Goal: Task Accomplishment & Management: Manage account settings

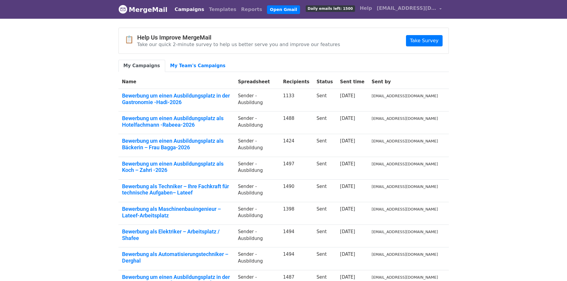
drag, startPoint x: 474, startPoint y: 63, endPoint x: 428, endPoint y: 64, distance: 46.5
click at [474, 63] on body "MergeMail Campaigns Templates Reports Open Gmail Daily emails left: 1500 Help i…" at bounding box center [283, 177] width 567 height 355
click at [215, 7] on link "Templates" at bounding box center [223, 10] width 32 height 12
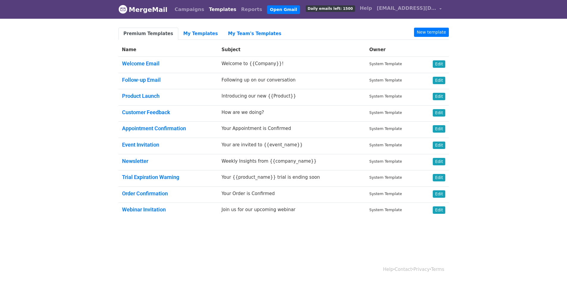
click at [512, 74] on body "MergeMail Campaigns Templates Reports Open Gmail Daily emails left: 1500 Help i…" at bounding box center [283, 124] width 567 height 248
drag, startPoint x: 503, startPoint y: 63, endPoint x: 207, endPoint y: 50, distance: 296.8
click at [503, 63] on body "MergeMail Campaigns Templates Reports Open Gmail Daily emails left: 1500 Help i…" at bounding box center [283, 124] width 567 height 248
click at [187, 35] on link "My Templates" at bounding box center [200, 34] width 45 height 12
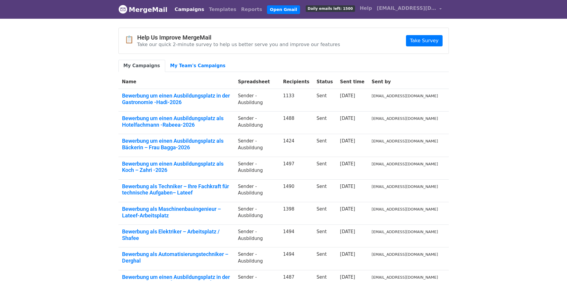
click at [511, 73] on body "MergeMail Campaigns Templates Reports Open Gmail Daily emails left: 1500 Help i…" at bounding box center [283, 177] width 567 height 355
click at [507, 78] on body "MergeMail Campaigns Templates Reports Open Gmail Daily emails left: 1500 Help i…" at bounding box center [283, 177] width 567 height 355
click at [208, 66] on link "My Team's Campaigns" at bounding box center [198, 66] width 66 height 12
click at [214, 7] on link "Templates" at bounding box center [223, 10] width 32 height 12
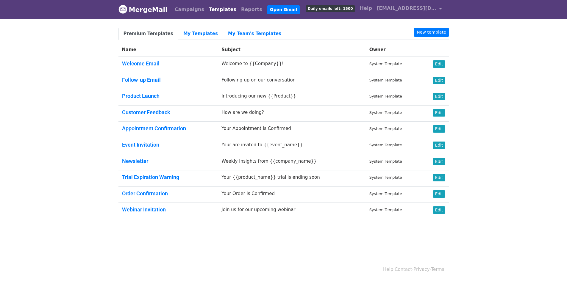
drag, startPoint x: 501, startPoint y: 93, endPoint x: 484, endPoint y: 63, distance: 34.2
click at [502, 93] on body "MergeMail Campaigns Templates Reports Open Gmail Daily emails left: 1500 Help […" at bounding box center [283, 124] width 567 height 248
click at [428, 30] on link "New template" at bounding box center [431, 32] width 35 height 9
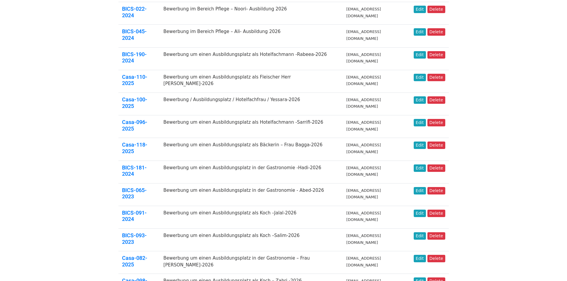
scroll to position [149, 0]
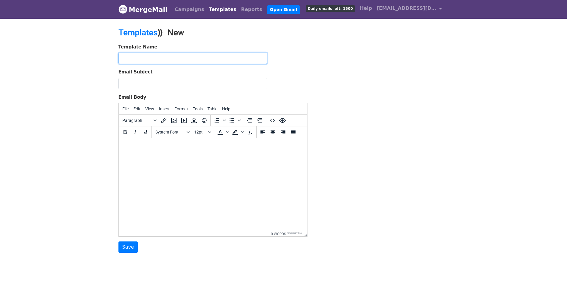
click at [229, 59] on input "text" at bounding box center [193, 58] width 149 height 11
paste input "Casa-106-2025"
type input "Casa-106-2025"
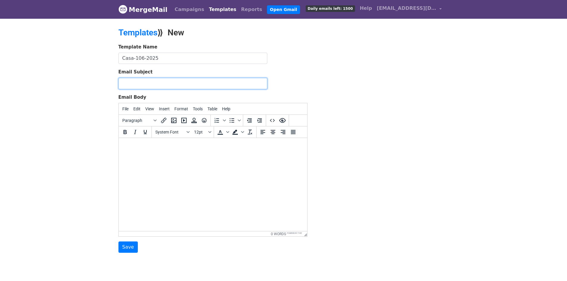
click at [227, 80] on input "Email Subject" at bounding box center [193, 83] width 149 height 11
paste input "Bewerbung um einen Ausbildungsplatz als Verkäuferin - Sandira"
type input "Bewerbung um einen Ausbildungsplatz als Verkäuferin - Sandira -2026"
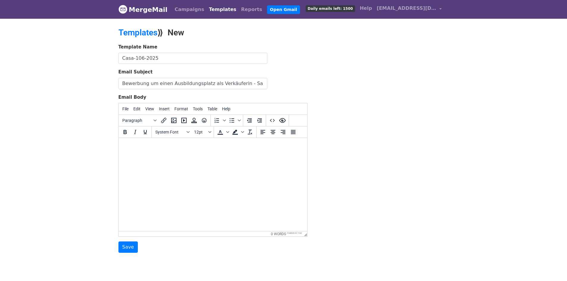
click at [191, 150] on html at bounding box center [213, 146] width 188 height 16
paste body
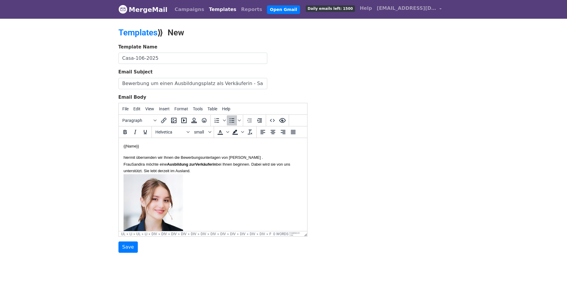
scroll to position [300, 0]
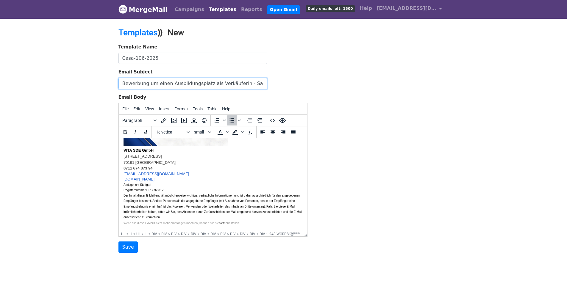
click at [249, 84] on input "Bewerbung um einen Ausbildungsplatz als Verkäuferin - Sandira -2026" at bounding box center [193, 83] width 149 height 11
click at [239, 84] on input "Bewerbung um einen Ausbildungsplatz als Verkäuferin - Chaimae Douieb-2026" at bounding box center [193, 83] width 149 height 11
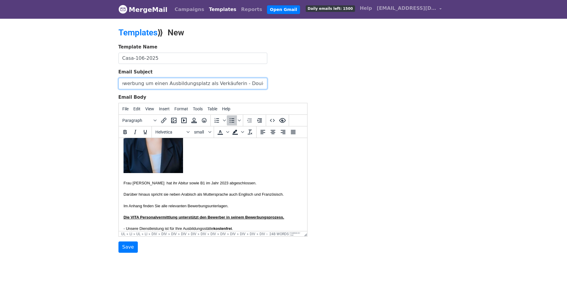
scroll to position [0, 0]
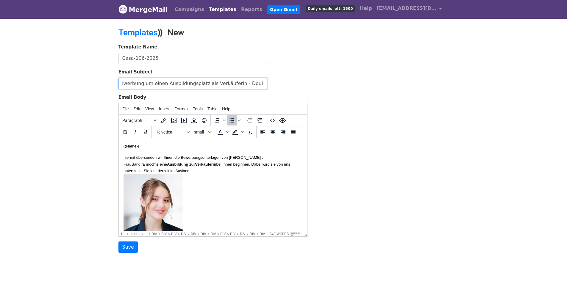
type input "Bewerbung um einen Ausbildungsplatz als Verkäuferin - Douieb-2026"
drag, startPoint x: 256, startPoint y: 158, endPoint x: 282, endPoint y: 159, distance: 25.3
click at [263, 159] on font "hiermit übersenden wir Ihnen die Bewerbungsunterlagen von Frau Sandira Saeed ." at bounding box center [192, 157] width 139 height 4
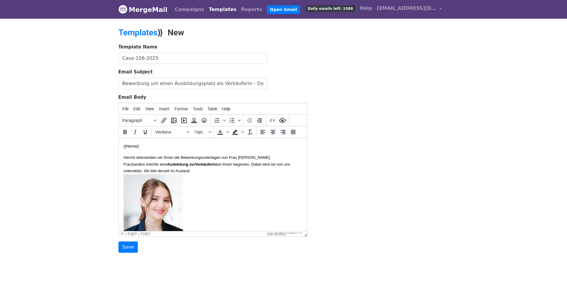
click at [271, 160] on font "hiermit übersenden wir Ihnen die Bewerbungsunterlagen von Frau Chaimae Douieb ." at bounding box center [196, 157] width 147 height 4
copy font "Douieb"
click at [139, 166] on font "Sandira möchte eine Ausbildung zur Verkäuferin bei Ihnen beginnen. Dabei wird s…" at bounding box center [206, 167] width 167 height 11
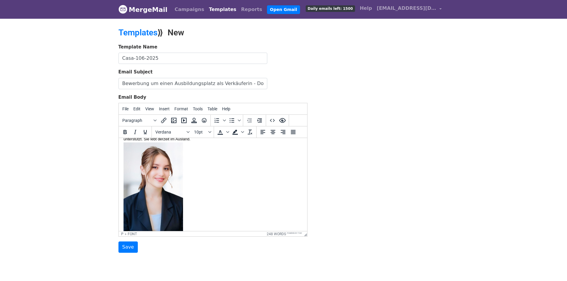
scroll to position [30, 0]
click at [157, 185] on img at bounding box center [153, 190] width 60 height 91
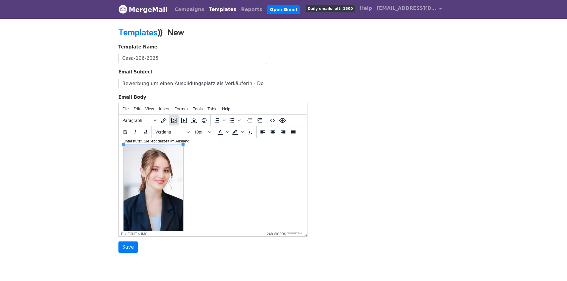
click at [174, 120] on icon "Insert/edit image" at bounding box center [173, 120] width 7 height 7
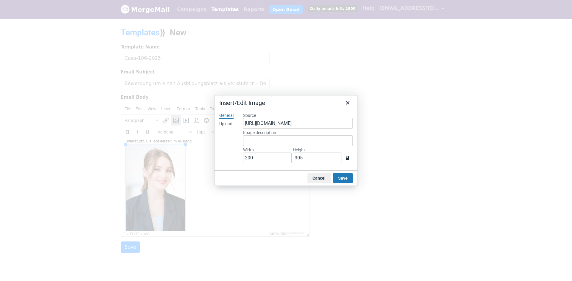
click at [228, 122] on div "Upload" at bounding box center [225, 124] width 13 height 6
click at [296, 146] on button "Browse for an image" at bounding box center [298, 144] width 50 height 10
click at [235, 135] on div "General Upload" at bounding box center [226, 139] width 24 height 63
type input "392"
type input "529"
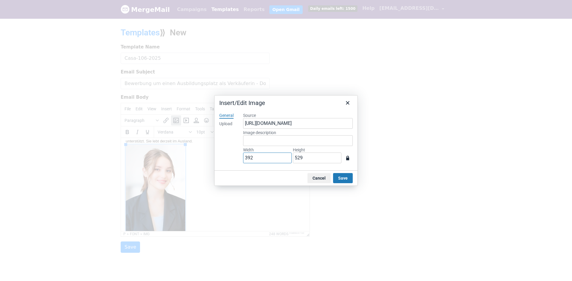
drag, startPoint x: 256, startPoint y: 161, endPoint x: 192, endPoint y: 160, distance: 63.7
click at [166, 152] on div "Insert/Edit Image General Upload Source https://www.mergemail.co/files/blobs/re…" at bounding box center [286, 140] width 572 height 281
type input "2"
type input "3"
type input "20"
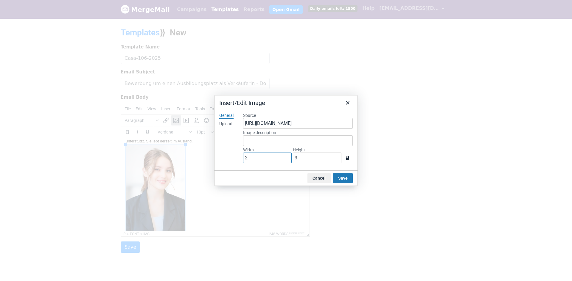
type input "27"
type input "200"
type input "270"
drag, startPoint x: 350, startPoint y: 180, endPoint x: 317, endPoint y: 180, distance: 32.8
click at [349, 180] on button "Save" at bounding box center [343, 178] width 20 height 10
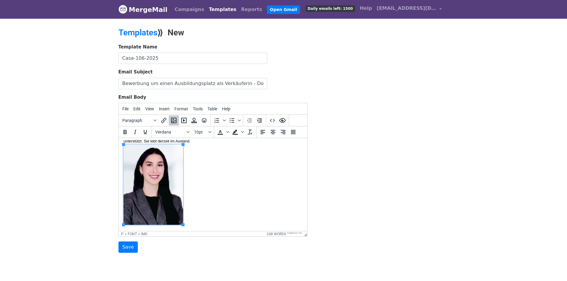
scroll to position [60, 0]
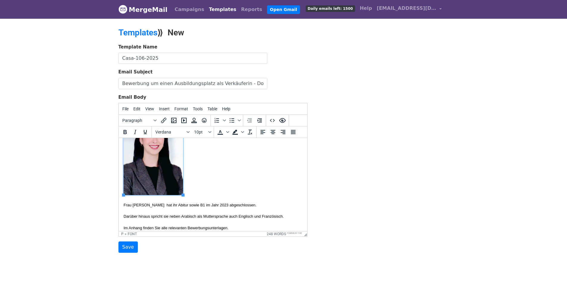
click at [139, 204] on font "Frau Sandira hat ihr Abitur sowie B1 im Jahr 2023 abgeschlossen." at bounding box center [189, 205] width 133 height 4
click at [190, 203] on font "Frau Douieb hat ihr Abitur sowie B1 im Jahr 2023 abgeschlossen." at bounding box center [188, 205] width 131 height 4
click at [217, 203] on font "Frau Douieb hat ihr Abitur sowie B2 im Jahr 2023 abgeschlossen." at bounding box center [188, 205] width 131 height 4
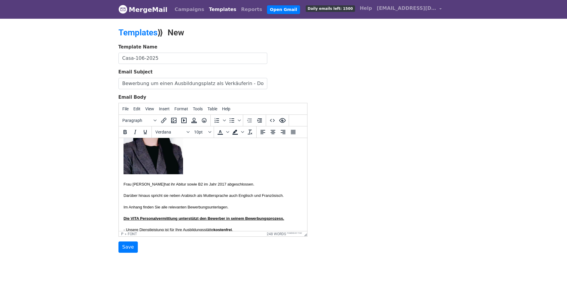
scroll to position [89, 0]
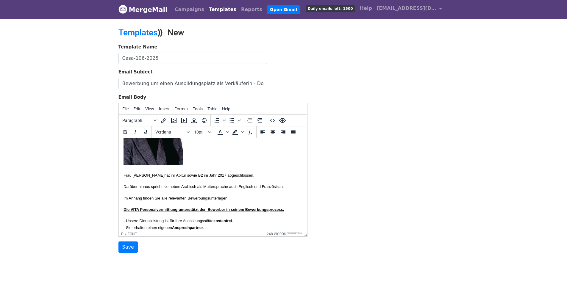
click at [155, 190] on p "Darüber hinaus spricht sie neben Arabisch als Muttersprache auch Englisch und F…" at bounding box center [212, 186] width 179 height 7
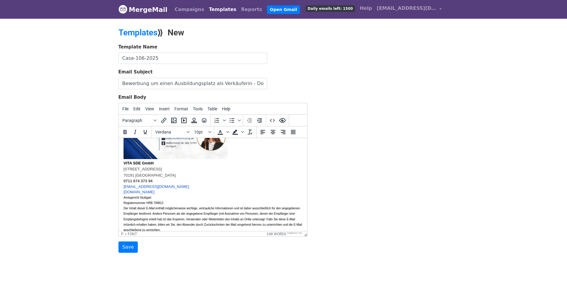
scroll to position [296, 0]
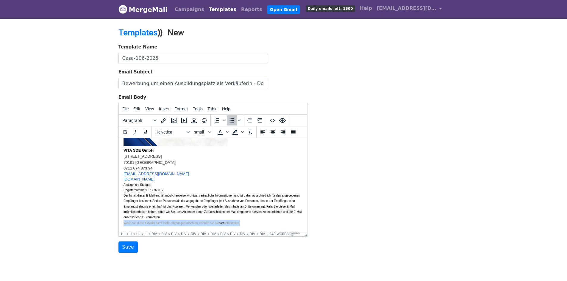
drag, startPoint x: 255, startPoint y: 222, endPoint x: 236, endPoint y: 362, distance: 141.7
click at [119, 224] on html "{{Name}} hiermit übersenden wir Ihnen die Bewerbungsunterlagen von Frau Chaimae…" at bounding box center [213, 44] width 188 height 374
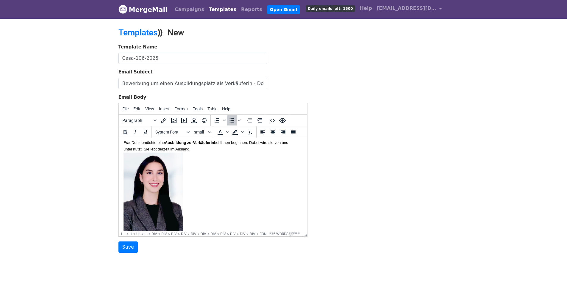
scroll to position [0, 0]
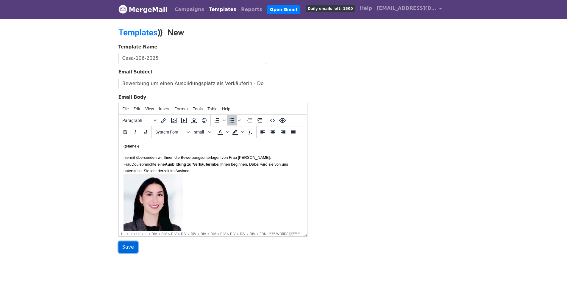
click at [125, 245] on input "Save" at bounding box center [128, 247] width 19 height 11
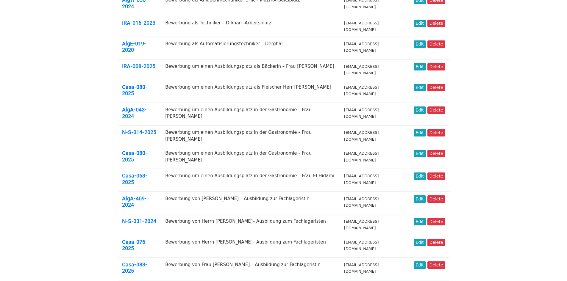
scroll to position [119, 0]
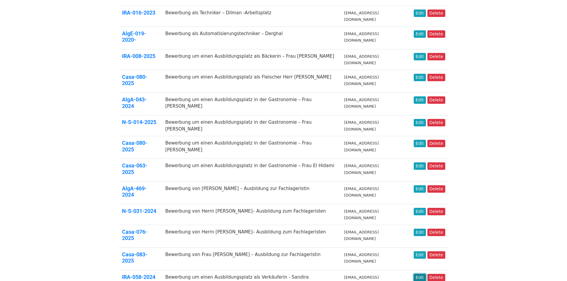
click at [425, 274] on link "Edit" at bounding box center [420, 277] width 12 height 7
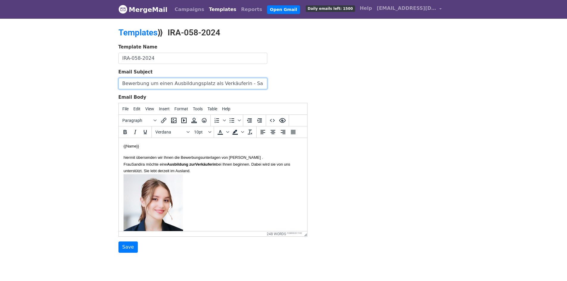
click at [194, 84] on input "Bewerbung um einen Ausbildungsplatz als Verkäuferin - Sandira" at bounding box center [193, 83] width 149 height 11
click at [211, 182] on p "hiermit übersenden wir Ihnen die Bewerbungsunterlagen von Frau Sandira Saeed . …" at bounding box center [212, 210] width 179 height 113
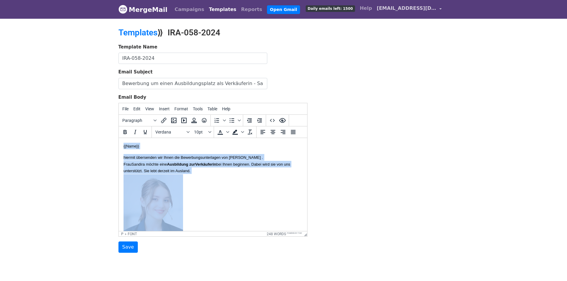
copy body "{{Name}} hiermit übersenden wir Ihnen die Bewerbungsunterlagen von Frau Sandira…"
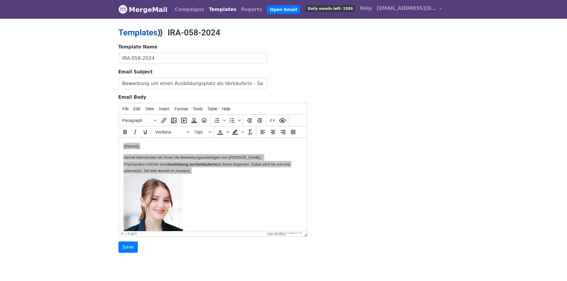
click at [135, 33] on link "Templates" at bounding box center [138, 33] width 39 height 10
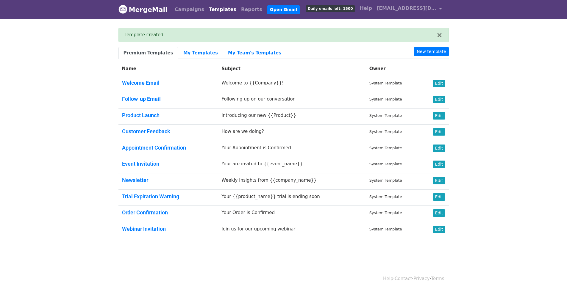
drag, startPoint x: 503, startPoint y: 89, endPoint x: 474, endPoint y: 28, distance: 68.2
click at [502, 88] on body "MergeMail Campaigns Templates Reports Open Gmail Daily emails left: 1500 Help […" at bounding box center [283, 133] width 567 height 267
click at [422, 56] on link "New template" at bounding box center [431, 51] width 35 height 9
click at [532, 66] on body "MergeMail Campaigns Templates Reports Open Gmail Daily emails left: 1500 Help i…" at bounding box center [283, 133] width 567 height 267
click at [438, 49] on link "New template" at bounding box center [431, 51] width 35 height 9
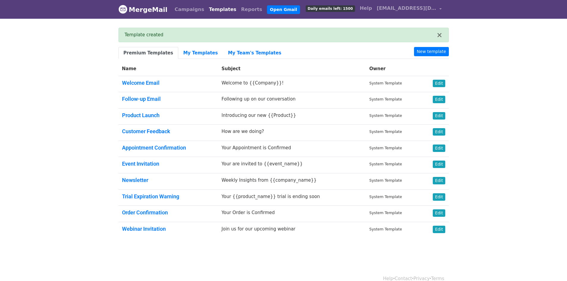
click at [494, 48] on body "MergeMail Campaigns Templates Reports Open Gmail Daily emails left: 1500 Help i…" at bounding box center [283, 133] width 567 height 267
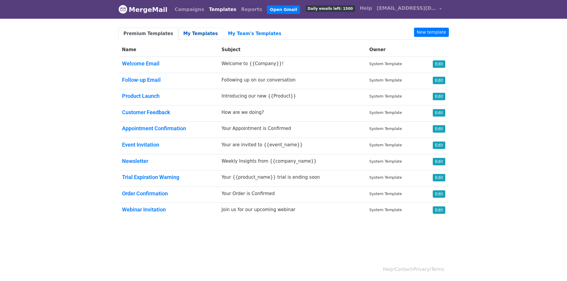
click at [191, 34] on link "My Templates" at bounding box center [200, 34] width 45 height 12
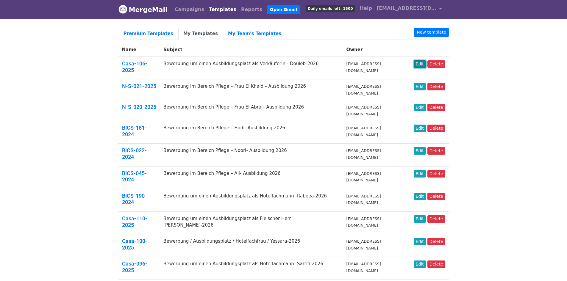
click at [422, 62] on link "Edit" at bounding box center [420, 63] width 12 height 7
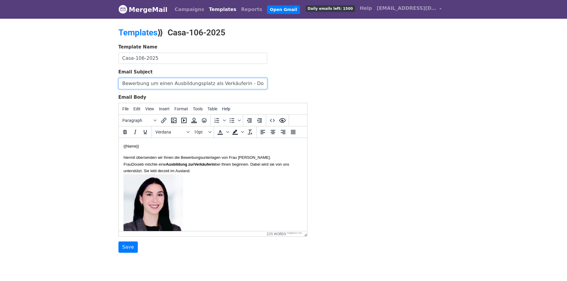
click at [239, 81] on input "Bewerbung um einen Ausbildungsplatz als Verkäuferin - Douieb-2026" at bounding box center [193, 83] width 149 height 11
click at [272, 161] on p "hiermit übersenden wir Ihnen die Bewerbungsunterlagen von Frau Chaimae Douieb. …" at bounding box center [212, 205] width 179 height 102
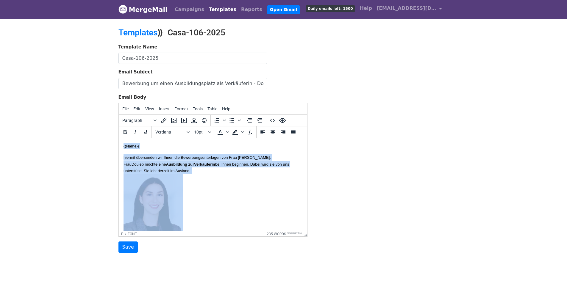
copy body "{{Name}} hiermit übersenden wir Ihnen die Bewerbungsunterlagen von Frau Chaimae…"
click at [222, 158] on font "hiermit übersenden wir Ihnen die Bewerbungsunterlagen von Frau [PERSON_NAME]." at bounding box center [196, 157] width 147 height 4
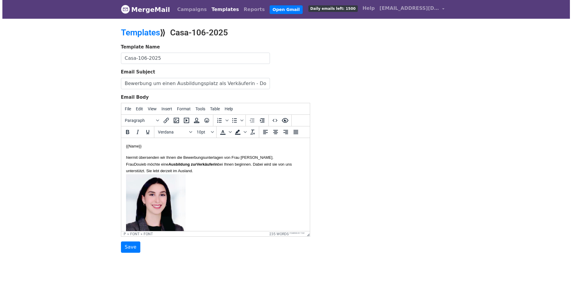
scroll to position [60, 0]
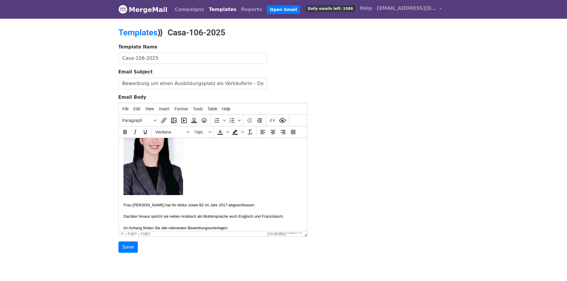
click at [172, 150] on img at bounding box center [153, 155] width 60 height 80
click at [176, 119] on icon "Insert/edit image" at bounding box center [173, 120] width 5 height 5
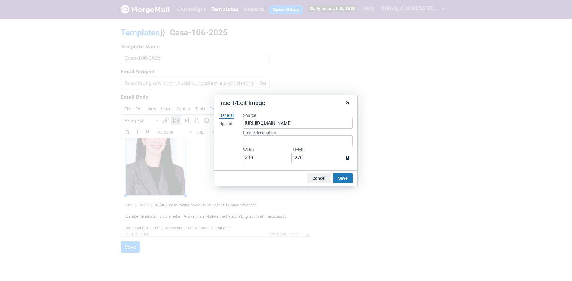
click at [231, 124] on div "Upload" at bounding box center [225, 124] width 13 height 6
click at [298, 149] on button "Browse for an image" at bounding box center [298, 144] width 50 height 10
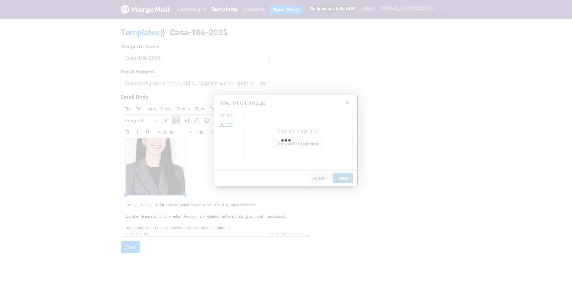
click at [222, 156] on div "Uploading image" at bounding box center [285, 141] width 143 height 91
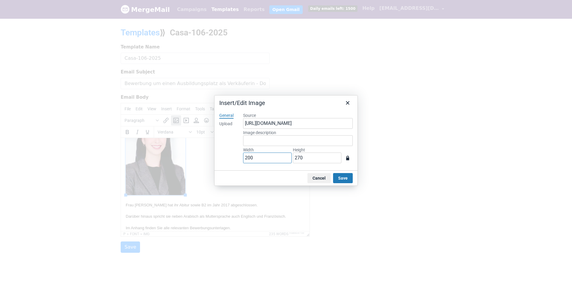
drag, startPoint x: 262, startPoint y: 157, endPoint x: 157, endPoint y: 150, distance: 105.6
click at [169, 152] on div "Insert/Edit Image General Upload Source https://www.mergemail.co/files/blobs/re…" at bounding box center [286, 140] width 572 height 281
type input "862"
type input "1079"
type input "8622"
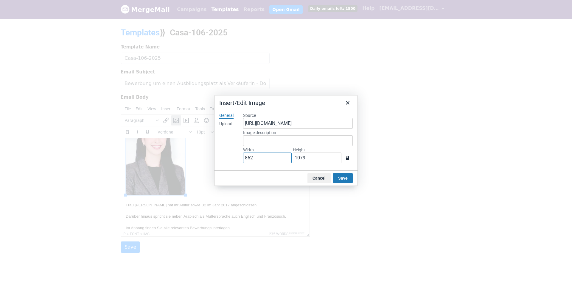
type input "11640"
type input "86220"
type input "116397"
type input "862200"
type input "1163970"
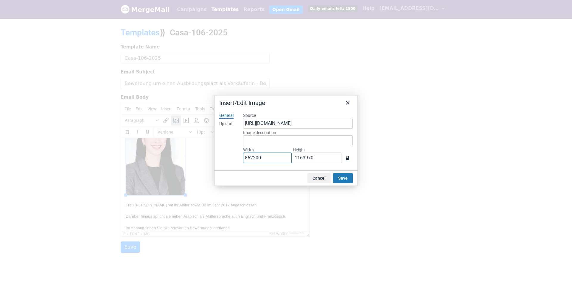
drag, startPoint x: 269, startPoint y: 156, endPoint x: 175, endPoint y: 155, distance: 94.1
click at [175, 155] on div "Insert/Edit Image General Upload Source https://www.mergemail.co/files/blobs/re…" at bounding box center [286, 140] width 572 height 281
type input "2"
type input "3"
type input "20"
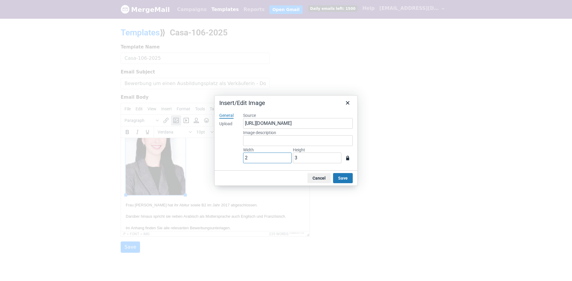
type input "27"
type input "200"
type input "270"
type input "200"
click at [219, 156] on div "General Upload" at bounding box center [226, 139] width 24 height 63
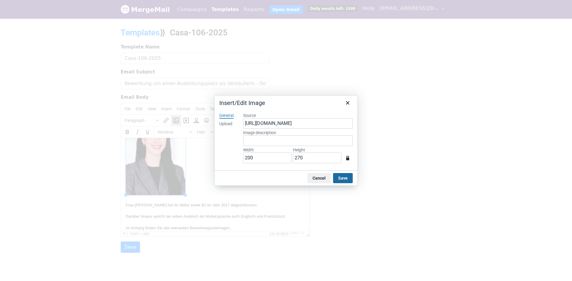
click at [343, 175] on button "Save" at bounding box center [343, 178] width 20 height 10
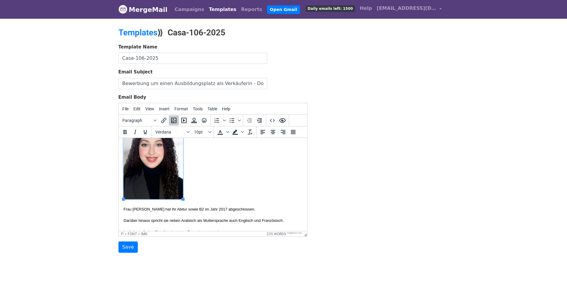
scroll to position [66, 0]
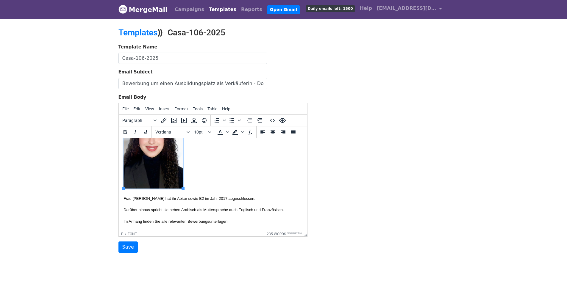
click at [212, 198] on font "Frau Douieb hat ihr Abitur sowie B2 im Jahr 2017 abgeschlossen." at bounding box center [189, 199] width 132 height 4
click at [259, 191] on body "{{Name}} hiermit übersenden wir Ihnen die Bewerbungsunterlagen von Frau Chaimae…" at bounding box center [212, 256] width 179 height 358
click at [220, 198] on font "Frau Douieb hat ihr Abitur sowie B2 im Jahr 2020abgeschlossen." at bounding box center [188, 199] width 131 height 4
click at [193, 199] on font "Frau Douieb hat ihr Abitur sowie B2 im Jahr 2020 abgeschlossen." at bounding box center [189, 199] width 132 height 4
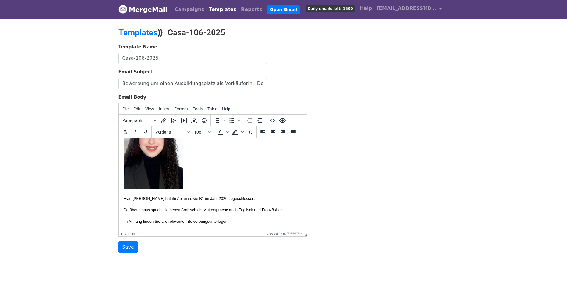
click at [278, 192] on body "{{Name}} hiermit übersenden wir Ihnen die Bewerbungsunterlagen von Frau Chaimae…" at bounding box center [212, 256] width 179 height 358
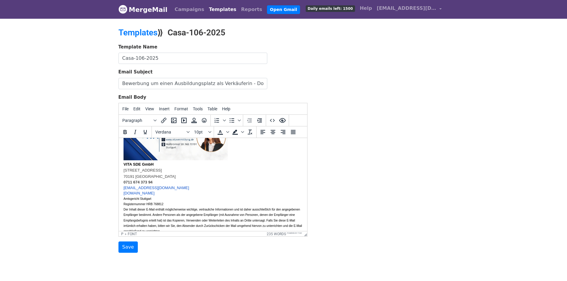
scroll to position [290, 0]
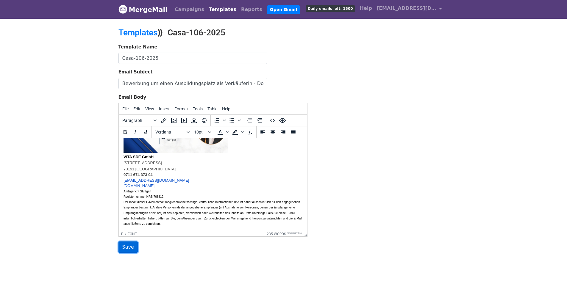
click at [127, 251] on input "Save" at bounding box center [128, 247] width 19 height 11
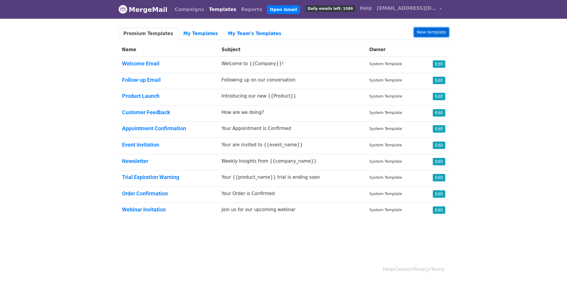
click at [443, 34] on link "New template" at bounding box center [431, 32] width 35 height 9
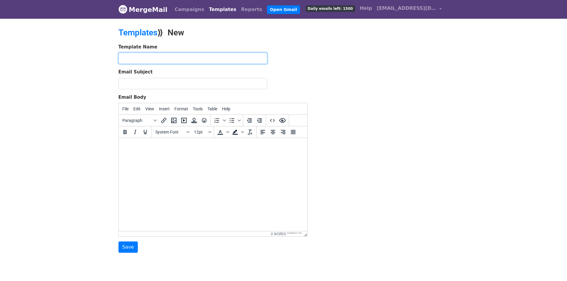
click at [142, 56] on input "text" at bounding box center [193, 58] width 149 height 11
paste input "Casa-081-2025"
type input "Casa-081-2025"
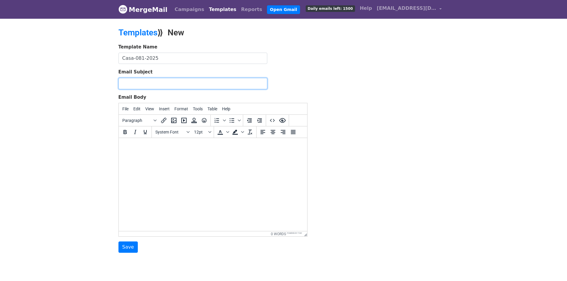
click at [238, 81] on input "Email Subject" at bounding box center [193, 83] width 149 height 11
paste input "Bewerbung um einen Ausbildungsplatz als Verkäuferin - Douieb-2026"
click at [246, 83] on input "Bewerbung um einen Ausbildungsplatz als Verkäuferin - Douieb-2026" at bounding box center [193, 83] width 149 height 11
paste input "ae Amraoui"
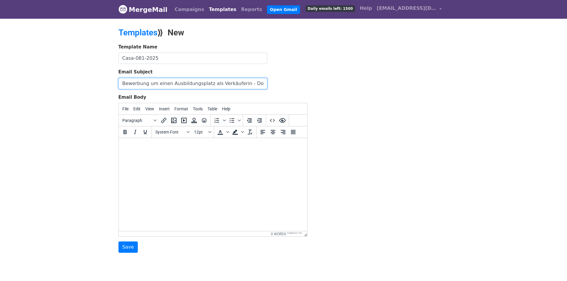
scroll to position [0, 11]
type input "Bewerbung um einen Ausbildungsplatz als Verkäuferin - Douae Amraoui-2026"
drag, startPoint x: 176, startPoint y: 166, endPoint x: 180, endPoint y: 152, distance: 14.9
click at [177, 154] on html at bounding box center [213, 146] width 188 height 16
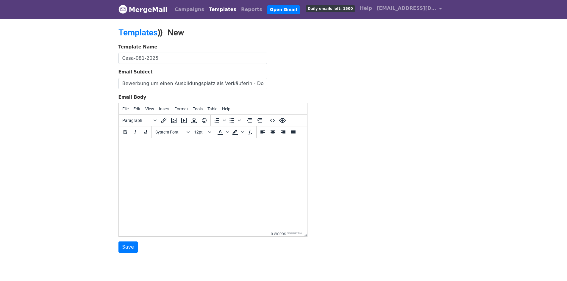
click at [180, 152] on html at bounding box center [213, 146] width 188 height 16
paste body
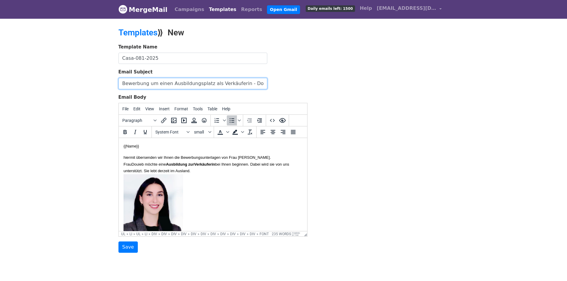
scroll to position [0, 23]
drag, startPoint x: 242, startPoint y: 84, endPoint x: 252, endPoint y: 83, distance: 9.3
click at [252, 83] on input "Bewerbung um einen Ausbildungsplatz als Verkäuferin - Douae Amraoui-2026" at bounding box center [193, 83] width 149 height 11
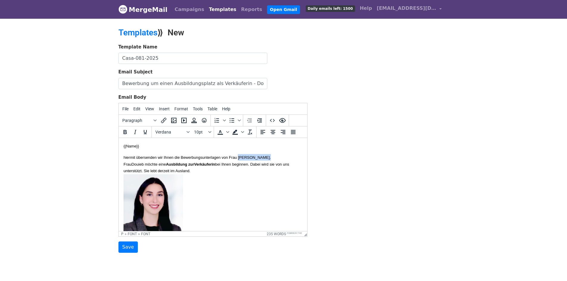
drag, startPoint x: 255, startPoint y: 157, endPoint x: 286, endPoint y: 160, distance: 31.1
click at [271, 160] on font "hiermit übersenden wir Ihnen die Bewerbungsunterlagen von Frau [PERSON_NAME]." at bounding box center [196, 157] width 147 height 4
click at [271, 158] on font "hiermit übersenden wir Ihnen die Bewerbungsunterlagen von Frau Douae Amraoui ." at bounding box center [196, 157] width 147 height 4
copy font "Amraoui"
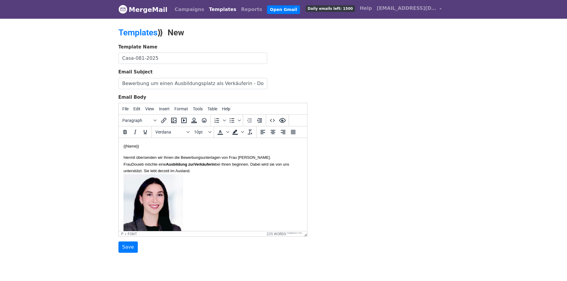
click at [139, 164] on font "Douieb möchte eine Ausbildung zur Verkäuferin bei Ihnen beginnen. Dabei wird si…" at bounding box center [206, 167] width 166 height 11
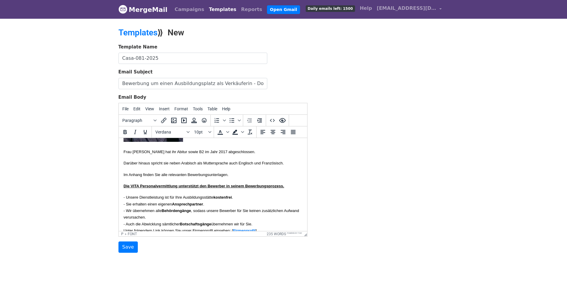
scroll to position [119, 0]
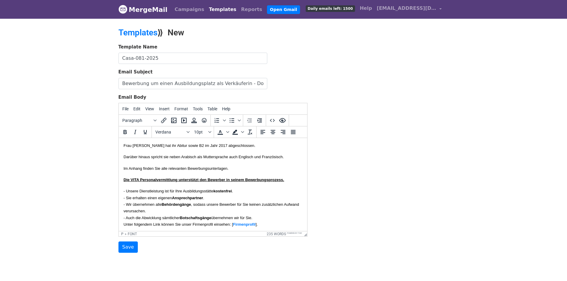
click at [141, 144] on font "Frau [PERSON_NAME] hat ihr Abitur sowie B2 im Jahr 2017 abgeschlossen." at bounding box center [189, 146] width 132 height 4
click at [249, 82] on input "Bewerbung um einen Ausbildungsplatz als Verkäuferin - Douae Amraoui-2026" at bounding box center [193, 83] width 149 height 11
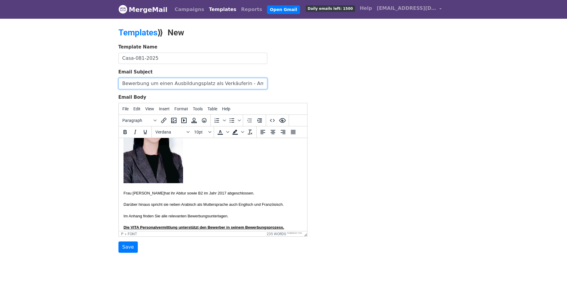
scroll to position [0, 0]
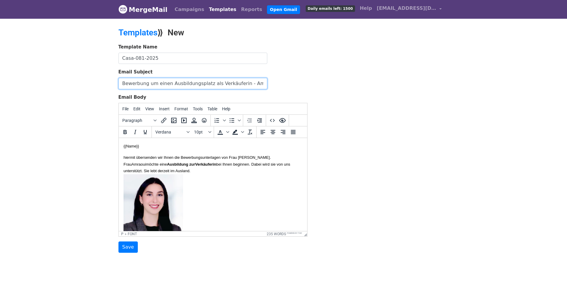
type input "Bewerbung um einen Ausbildungsplatz als Verkäuferin - Amraoui-2026"
click at [155, 203] on img at bounding box center [153, 214] width 60 height 80
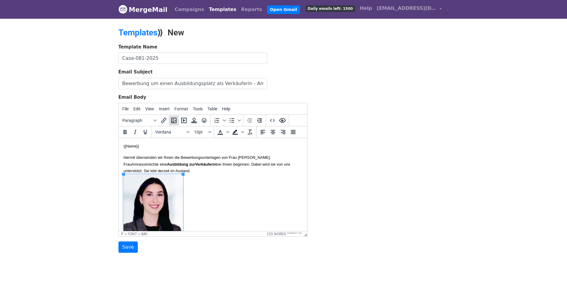
click at [176, 119] on icon "Insert/edit image" at bounding box center [173, 120] width 5 height 5
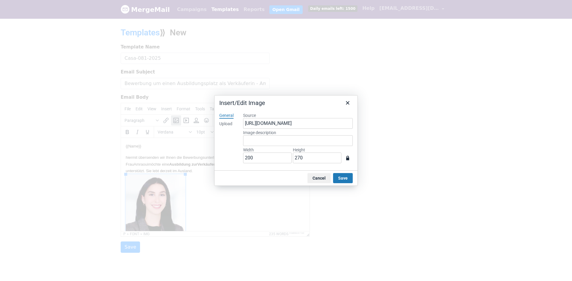
click at [230, 124] on div "Upload" at bounding box center [225, 124] width 13 height 6
click at [289, 144] on button "Browse for an image" at bounding box center [298, 144] width 50 height 10
click at [226, 159] on div "General Upload" at bounding box center [226, 139] width 24 height 63
type input "862"
type input "1079"
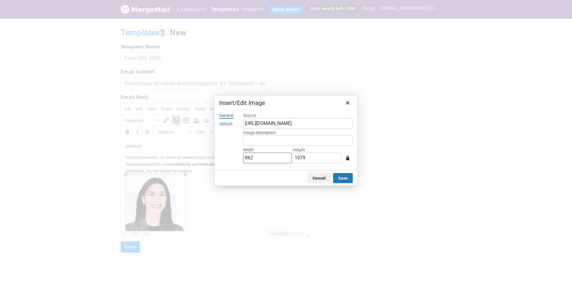
drag, startPoint x: 277, startPoint y: 157, endPoint x: 161, endPoint y: 151, distance: 116.0
click at [161, 151] on div "Insert/Edit Image General Upload Source https://www.mergemail.co/files/blobs/re…" at bounding box center [286, 140] width 572 height 281
type input "2"
type input "3"
type input "20"
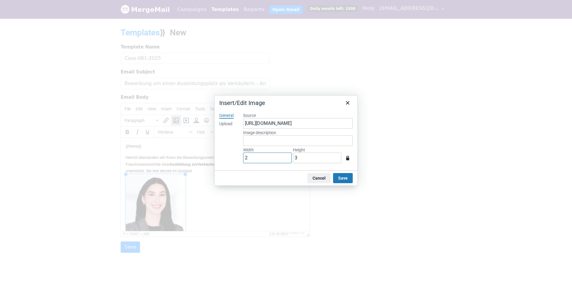
type input "25"
type input "200"
type input "250"
click at [340, 174] on button "Save" at bounding box center [343, 178] width 20 height 10
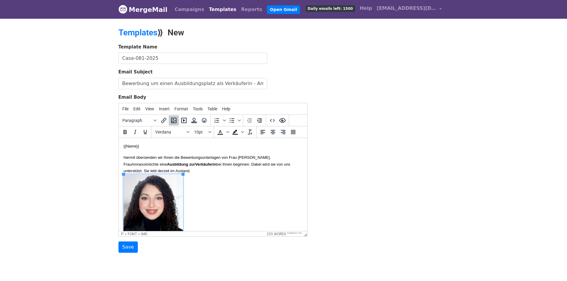
click at [271, 157] on font "hiermit übersenden wir Ihnen die Bewerbungsunterlagen von Frau Douae Amraoui ." at bounding box center [196, 157] width 147 height 4
copy font "Amraoui"
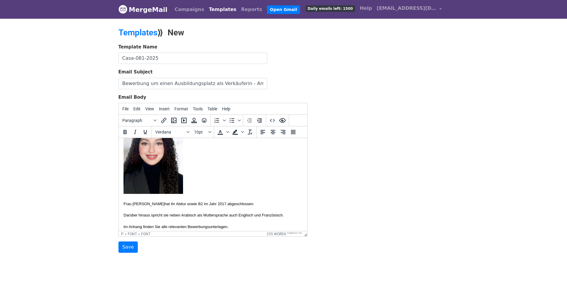
scroll to position [60, 0]
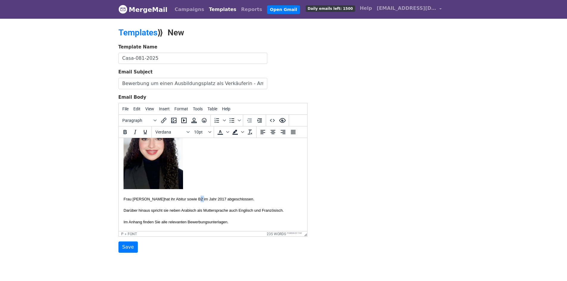
click at [194, 199] on font "Frau Amraoui hat ihr Abitur sowie B2 im Jahr 2017 abgeschlossen." at bounding box center [188, 199] width 131 height 4
click at [218, 199] on font "Frau Amraoui hat ihr Abitur sowie B1 im Jahr 2017 abgeschlossen." at bounding box center [188, 199] width 131 height 4
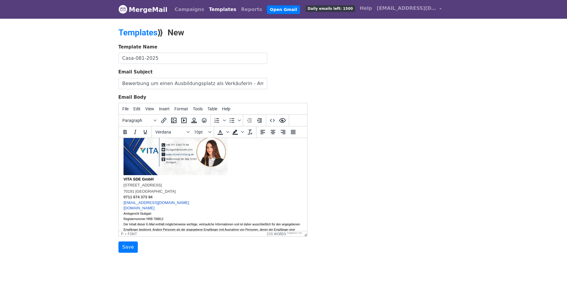
scroll to position [284, 0]
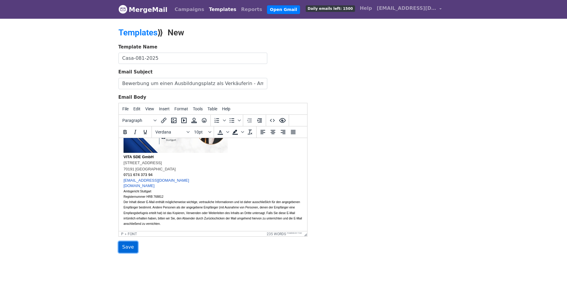
click at [128, 247] on input "Save" at bounding box center [128, 247] width 19 height 11
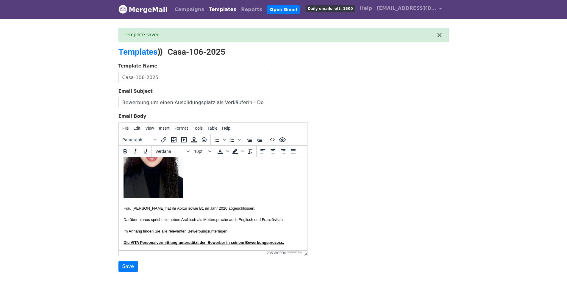
scroll to position [89, 0]
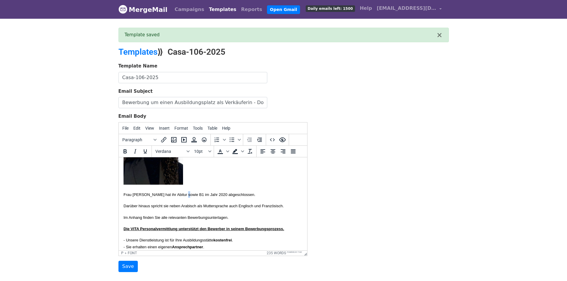
click at [191, 195] on font "Frau [PERSON_NAME] hat ihr Abitur sowie B1 im Jahr 2020 abgeschlossen." at bounding box center [189, 194] width 132 height 4
drag, startPoint x: 219, startPoint y: 196, endPoint x: 214, endPoint y: 194, distance: 5.1
click at [214, 194] on font "Frau [PERSON_NAME] hat ihr Abitur sowie B2 im Jahr 2020 abgeschlossen." at bounding box center [189, 194] width 132 height 4
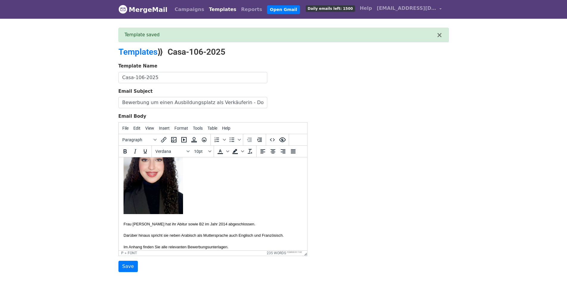
scroll to position [60, 0]
click at [151, 190] on img at bounding box center [153, 174] width 60 height 80
click at [176, 139] on icon "Insert/edit image" at bounding box center [173, 139] width 7 height 7
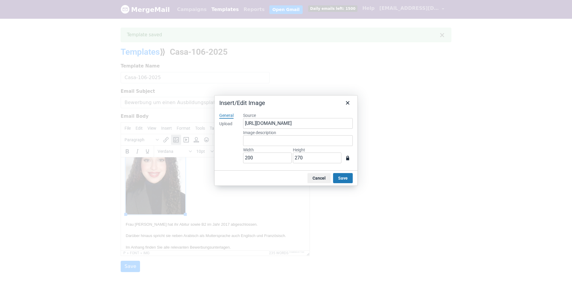
click at [230, 121] on div "Upload" at bounding box center [225, 124] width 13 height 6
click at [286, 143] on button "Browse for an image" at bounding box center [298, 144] width 50 height 10
click at [228, 152] on div "General Upload" at bounding box center [226, 139] width 24 height 63
type input "392"
type input "529"
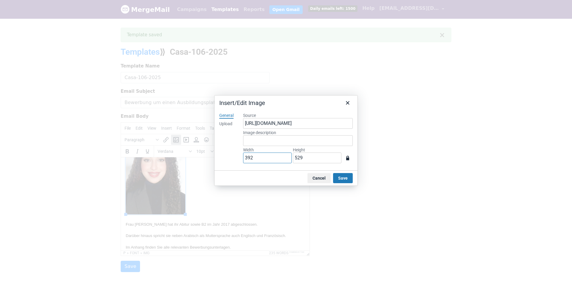
click at [264, 157] on input "392" at bounding box center [267, 158] width 49 height 11
drag, startPoint x: 261, startPoint y: 158, endPoint x: 203, endPoint y: 156, distance: 58.7
click at [203, 156] on div "Insert/Edit Image General Upload Source [URL][DOMAIN_NAME] Image description Wi…" at bounding box center [286, 140] width 572 height 281
type input "2"
type input "3"
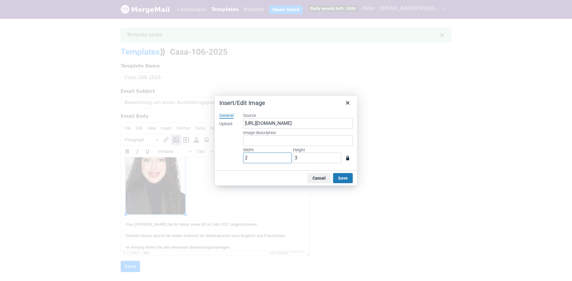
type input "20"
type input "27"
type input "200"
type input "270"
click at [345, 177] on button "Save" at bounding box center [343, 178] width 20 height 10
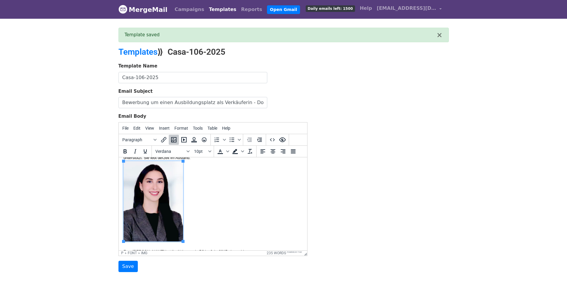
scroll to position [89, 0]
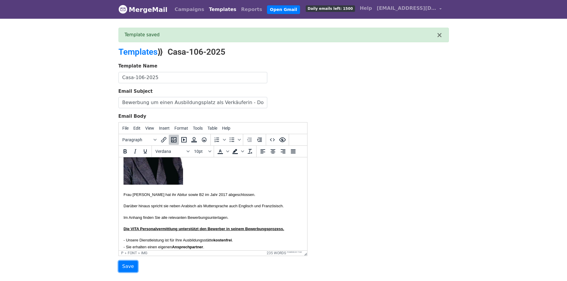
drag, startPoint x: 128, startPoint y: 269, endPoint x: 140, endPoint y: 265, distance: 12.8
click at [128, 269] on input "Save" at bounding box center [128, 266] width 19 height 11
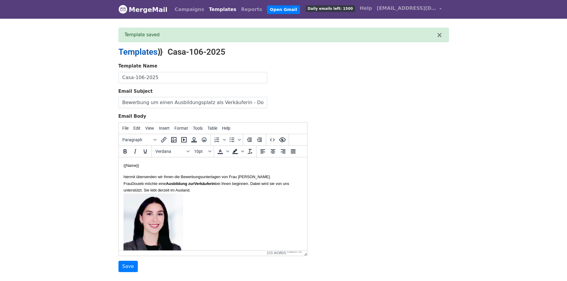
click at [131, 49] on link "Templates" at bounding box center [138, 52] width 39 height 10
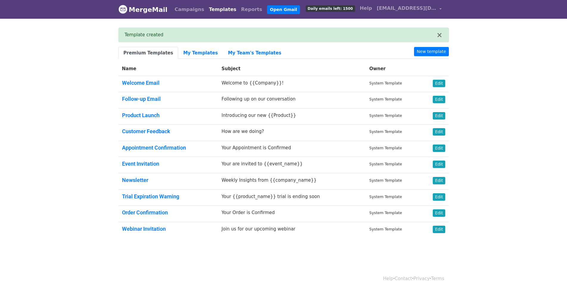
click at [48, 84] on body "MergeMail Campaigns Templates Reports Open Gmail Daily emails left: 1500 Help […" at bounding box center [283, 133] width 567 height 267
click at [149, 53] on link "Premium Templates" at bounding box center [149, 53] width 60 height 12
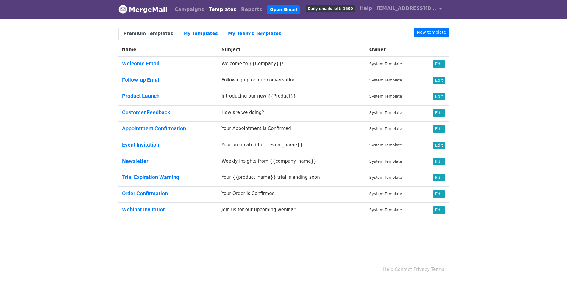
click at [524, 48] on body "MergeMail Campaigns Templates Reports Open Gmail Daily emails left: 1500 Help […" at bounding box center [283, 124] width 567 height 248
click at [514, 98] on body "MergeMail Campaigns Templates Reports Open Gmail Daily emails left: 1500 Help […" at bounding box center [283, 124] width 567 height 248
click at [429, 33] on link "New template" at bounding box center [431, 32] width 35 height 9
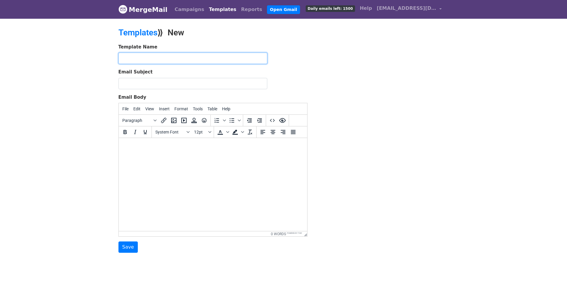
click at [186, 57] on input "text" at bounding box center [193, 58] width 149 height 11
paste input "BICS-013-2023"
type input "BICS-013-2023"
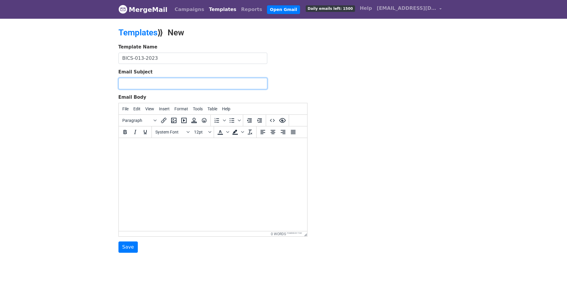
click at [191, 82] on input "Email Subject" at bounding box center [193, 83] width 149 height 11
paste input "Bewerbung um einen Ausbildungsplatz als Verkäufer – Herr Jasim"
type input "Bewerbung um einen Ausbildungsplatz als Verkäufer – Herr Jasim"
click at [175, 151] on html at bounding box center [213, 146] width 188 height 16
paste body
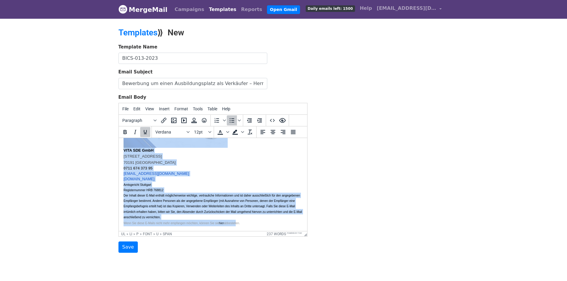
scroll to position [20, 0]
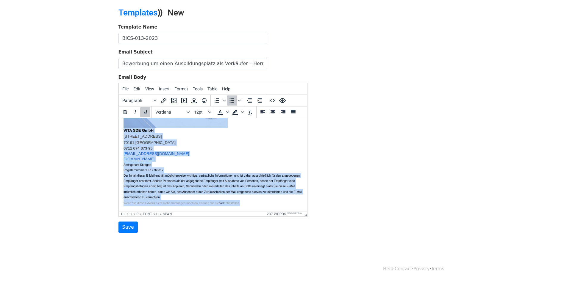
drag, startPoint x: 123, startPoint y: 145, endPoint x: 346, endPoint y: 295, distance: 269.1
click at [307, 211] on html "{{Name}} anbei übersenden wir Ihnen die Bewerbungsunterlagen von Herrn Mohammed…" at bounding box center [213, 74] width 188 height 274
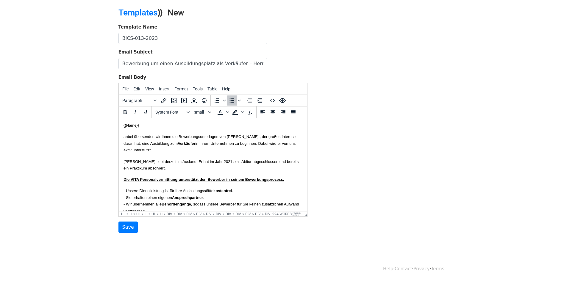
scroll to position [0, 0]
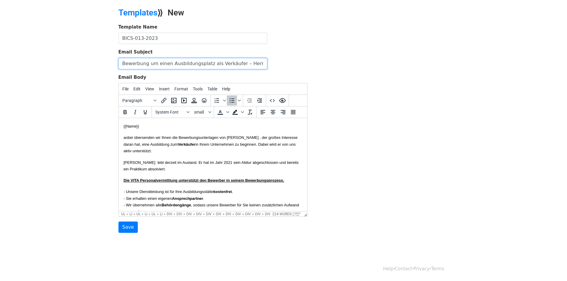
click at [257, 61] on input "Bewerbung um einen Ausbildungsplatz als Verkäufer – Herr Jasim" at bounding box center [193, 63] width 149 height 11
drag, startPoint x: 247, startPoint y: 63, endPoint x: 208, endPoint y: 60, distance: 39.1
click at [208, 60] on input "Bewerbung um einen Ausbildungsplatz als Verkäufer – Herr Mohammed Yahya Mohamme…" at bounding box center [193, 63] width 149 height 11
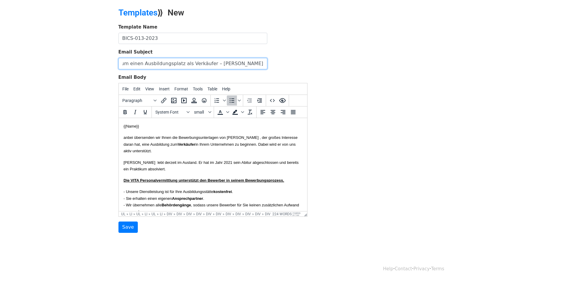
scroll to position [0, 28]
click at [264, 62] on input "Bewerbung um einen Ausbildungsplatz als Verkäufer – Herr Mohammed Kareem" at bounding box center [193, 63] width 149 height 11
drag, startPoint x: 248, startPoint y: 64, endPoint x: 209, endPoint y: 62, distance: 39.7
click at [208, 62] on input "Bewerbung um einen Ausbildungsplatz als Verkäufer – Herr Mohammed Kareem - 2026" at bounding box center [193, 63] width 149 height 11
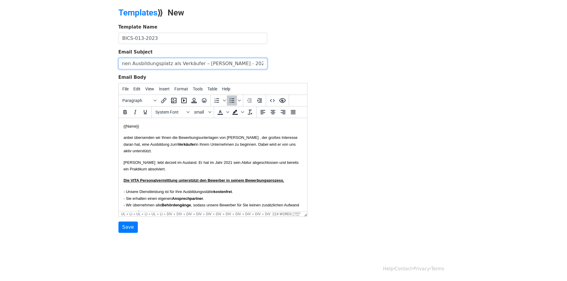
click at [232, 62] on input "Bewerbung um einen Ausbildungsplatz als Verkäufer – Herr Mohammed Kareem - 2026" at bounding box center [193, 63] width 149 height 11
drag, startPoint x: 249, startPoint y: 63, endPoint x: 206, endPoint y: 66, distance: 42.3
click at [206, 65] on input "Bewerbung um einen Ausbildungsplatz als Verkäufer – Herr Mohammed Kareem - 2026" at bounding box center [193, 63] width 149 height 11
click at [225, 61] on input "Bewerbung um einen Ausbildungsplatz als Verkäufer – Herr Mohammed Kareem - 2026" at bounding box center [193, 63] width 149 height 11
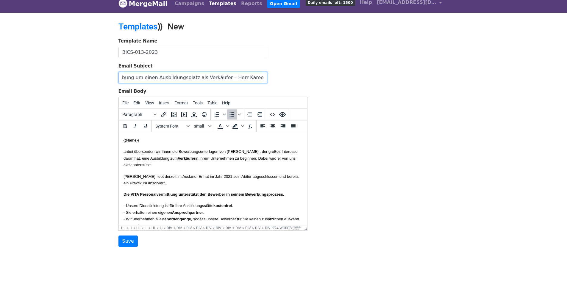
scroll to position [0, 0]
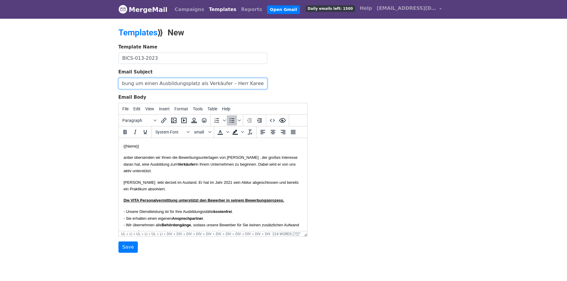
type input "Bewerbung um einen Ausbildungsplatz als Verkäufer – Herr Kareem - 2026"
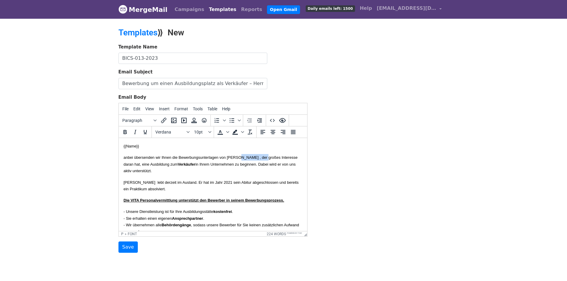
drag, startPoint x: 253, startPoint y: 154, endPoint x: 287, endPoint y: 156, distance: 33.7
click at [287, 156] on p "anbei übersenden wir Ihnen die Bewerbungsunterlagen von Herrn Mohammed Jasim , …" at bounding box center [212, 164] width 179 height 20
click at [288, 158] on font "anbei übersenden wir Ihnen die Bewerbungsunterlagen von Herrn Mohammed Kareem ,…" at bounding box center [209, 164] width 173 height 18
copy font "Kareem"
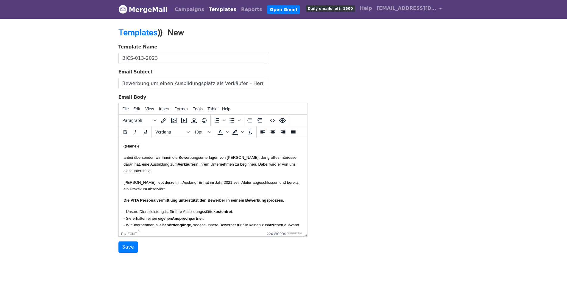
click at [138, 183] on font "Herr Jasim lebt derzeit im Ausland. Er hat im Jahr 2021 sein Abitur abgeschloss…" at bounding box center [210, 185] width 175 height 11
drag, startPoint x: 210, startPoint y: 182, endPoint x: 198, endPoint y: 191, distance: 14.5
click at [198, 191] on p "Herr Kareem lebt derzeit im Ausland. Er hat im Jahr 2021 sein Abitur abgeschlos…" at bounding box center [212, 185] width 179 height 13
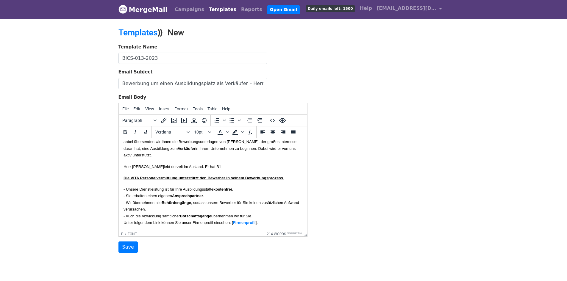
scroll to position [30, 0]
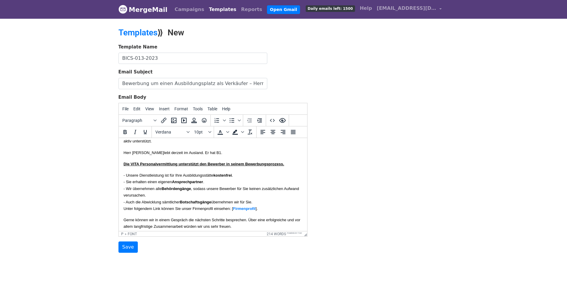
drag, startPoint x: 220, startPoint y: 151, endPoint x: 197, endPoint y: 153, distance: 22.4
click at [197, 153] on p "Herr Kareem lebt derzeit im Ausland. Er hat B1." at bounding box center [212, 152] width 179 height 7
click at [206, 153] on p "Herr Kareem lebt derzeit im Ausland." at bounding box center [212, 152] width 179 height 7
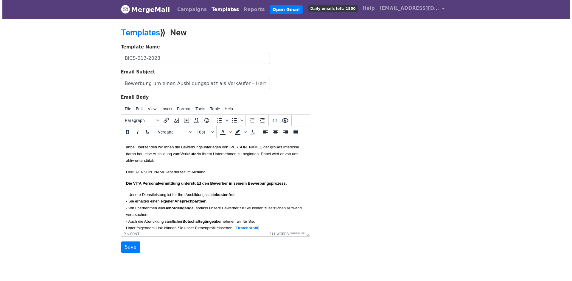
scroll to position [0, 0]
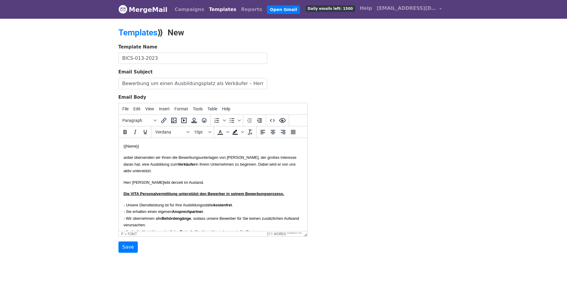
click at [181, 178] on body "{{Name}} anbei übersenden wir Ihnen die Bewerbungsunterlagen von Herrn Mohammed…" at bounding box center [212, 269] width 179 height 253
click at [239, 172] on p "anbei übersenden wir Ihnen die Bewerbungsunterlagen von Herrn Mohammed Kareem ,…" at bounding box center [212, 164] width 179 height 20
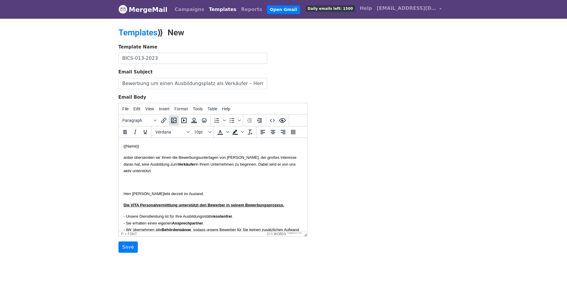
click at [174, 119] on icon "Insert/edit image" at bounding box center [173, 120] width 7 height 7
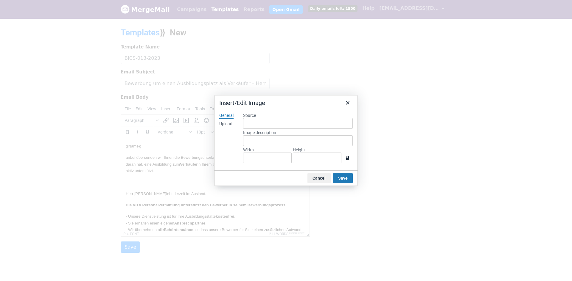
click at [226, 122] on div "Upload" at bounding box center [225, 124] width 13 height 6
click at [287, 137] on div "Drop an image here Browse for an image" at bounding box center [298, 139] width 110 height 52
click at [291, 140] on button "Browse for an image" at bounding box center [298, 144] width 50 height 10
type input "744"
type input "997"
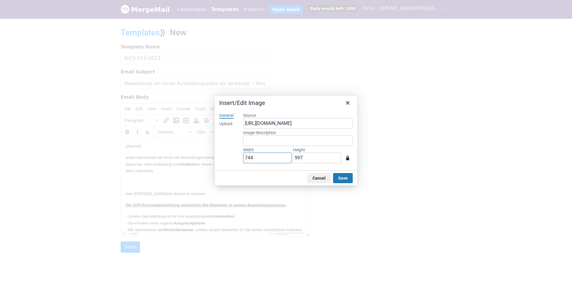
click at [251, 161] on input "744" at bounding box center [267, 158] width 49 height 11
drag, startPoint x: 232, startPoint y: 146, endPoint x: 265, endPoint y: 155, distance: 34.4
click at [233, 146] on div "General Upload" at bounding box center [226, 139] width 24 height 63
click at [269, 156] on input "744" at bounding box center [267, 158] width 49 height 11
drag, startPoint x: 271, startPoint y: 159, endPoint x: 170, endPoint y: 157, distance: 101.0
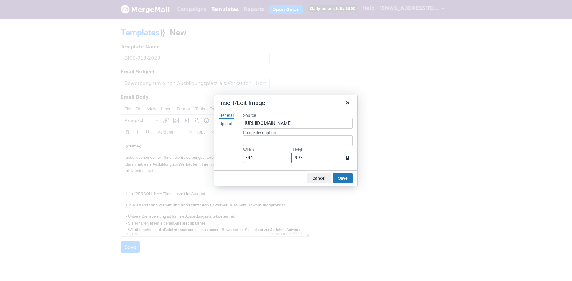
click at [170, 157] on div "Insert/Edit Image General Upload Source https://www.mergemail.co/files/blobs/re…" at bounding box center [286, 140] width 572 height 281
type input "2"
type input "3"
type input "20"
type input "27"
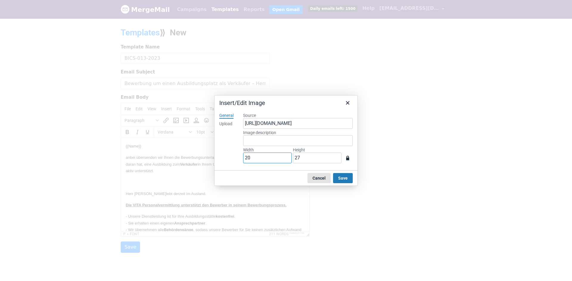
type input "200"
type input "268"
click at [347, 177] on button "Save" at bounding box center [343, 178] width 20 height 10
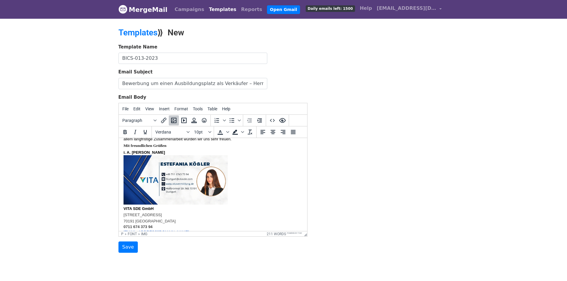
scroll to position [207, 0]
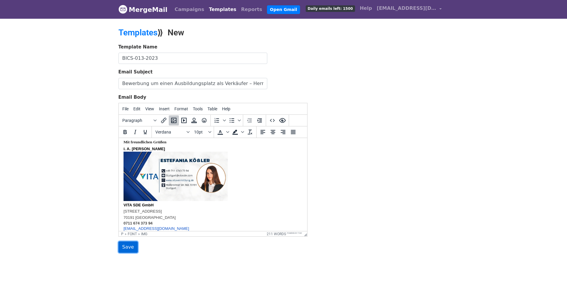
click at [128, 247] on input "Save" at bounding box center [128, 247] width 19 height 11
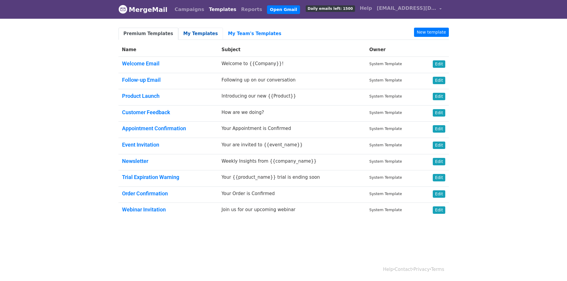
click at [194, 32] on link "My Templates" at bounding box center [200, 34] width 45 height 12
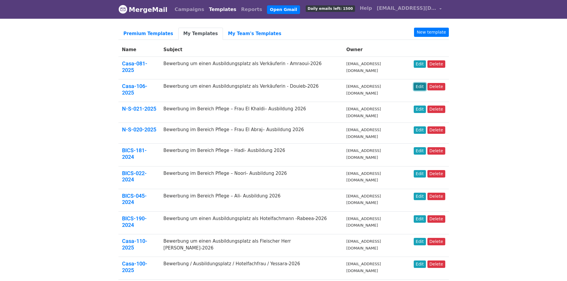
click at [422, 83] on link "Edit" at bounding box center [420, 86] width 12 height 7
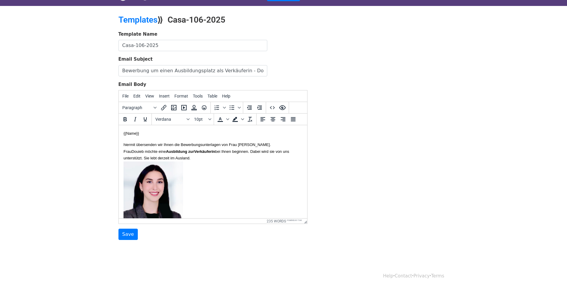
scroll to position [20, 0]
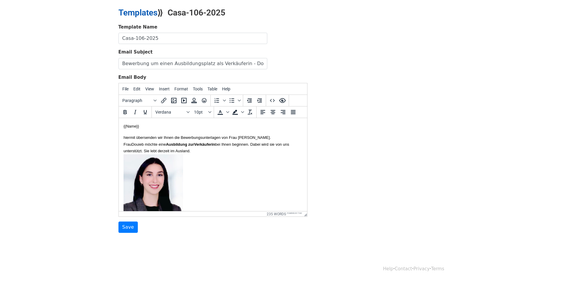
click at [135, 10] on link "Templates" at bounding box center [138, 13] width 39 height 10
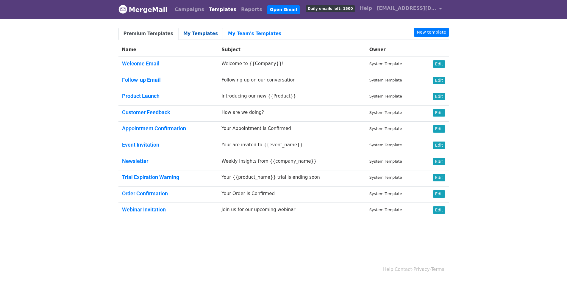
click at [187, 35] on link "My Templates" at bounding box center [200, 34] width 45 height 12
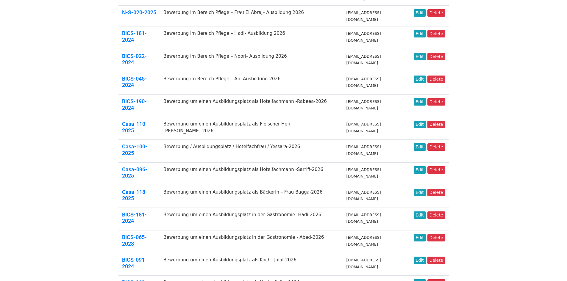
scroll to position [164, 0]
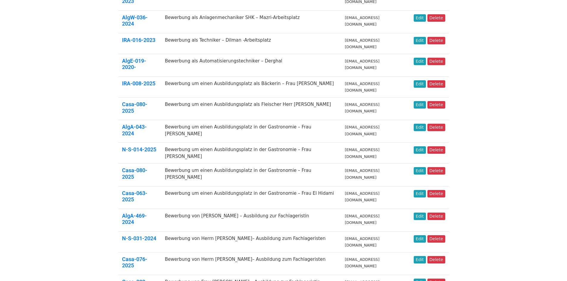
scroll to position [149, 0]
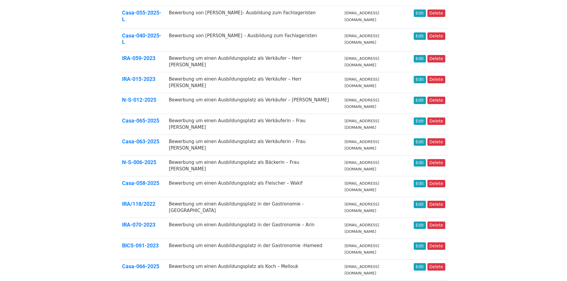
scroll to position [164, 0]
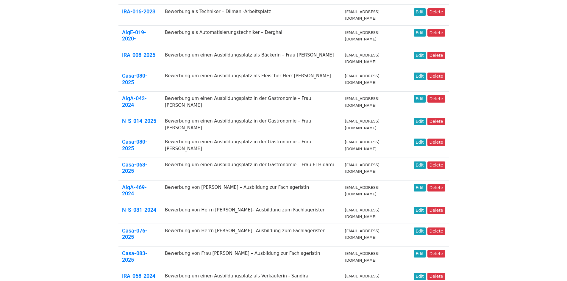
scroll to position [164, 0]
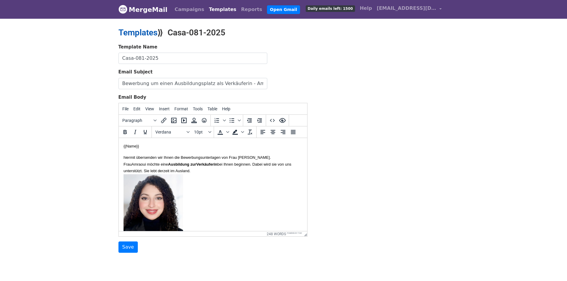
click at [147, 35] on link "Templates" at bounding box center [138, 33] width 39 height 10
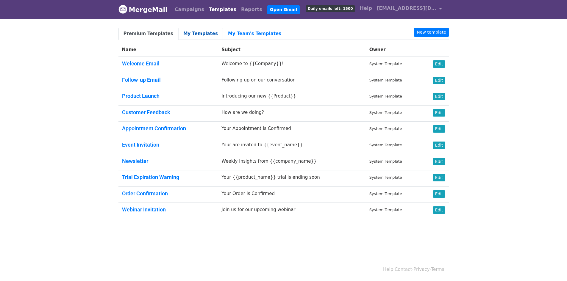
click at [183, 34] on link "My Templates" at bounding box center [200, 34] width 45 height 12
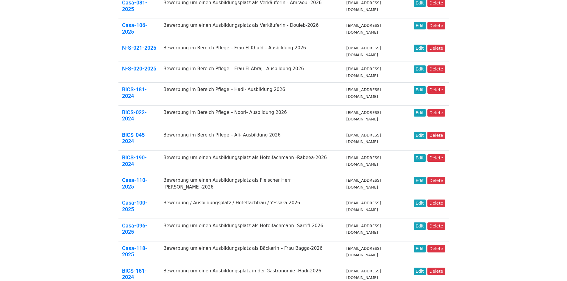
scroll to position [164, 0]
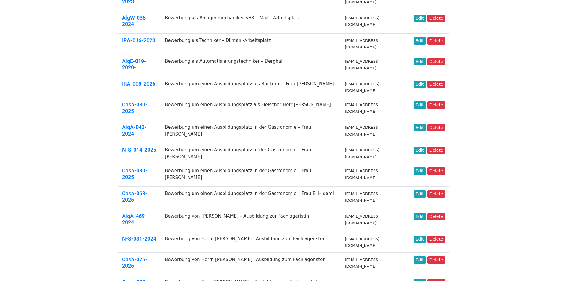
scroll to position [149, 0]
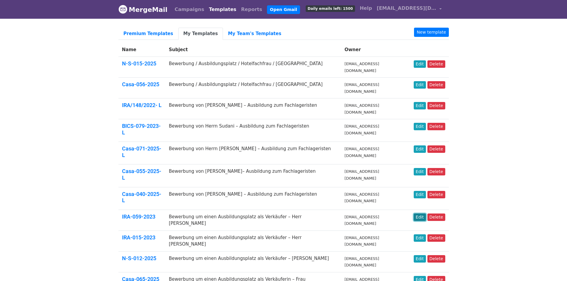
click at [422, 214] on link "Edit" at bounding box center [420, 217] width 12 height 7
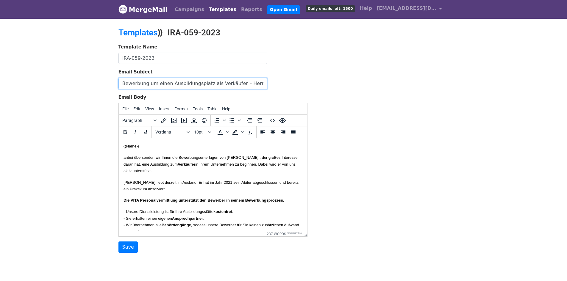
click at [245, 82] on input "Bewerbung um einen Ausbildungsplatz als Verkäufer – Herr Jasim" at bounding box center [193, 83] width 149 height 11
click at [218, 164] on font "anbei übersenden wir Ihnen die Bewerbungsunterlagen von Herrn Mohammed Jasim , …" at bounding box center [210, 164] width 174 height 18
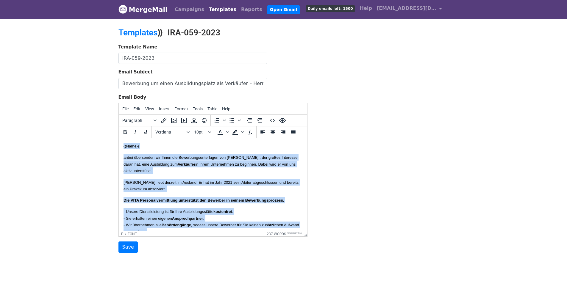
copy body "{{Name}} anbei übersenden wir Ihnen die Bewerbungsunterlagen von Herrn Mohammed…"
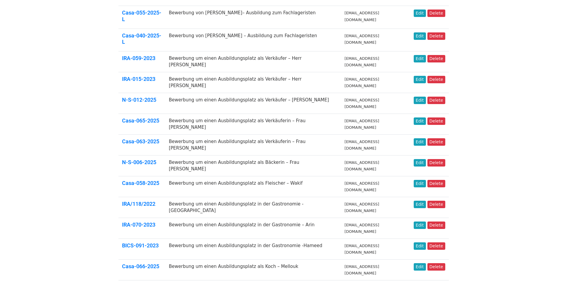
scroll to position [164, 0]
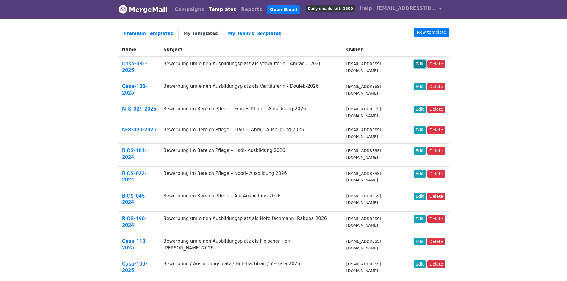
click at [422, 66] on link "Edit" at bounding box center [420, 63] width 12 height 7
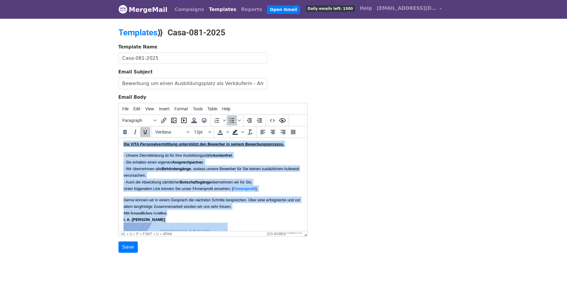
scroll to position [284, 0]
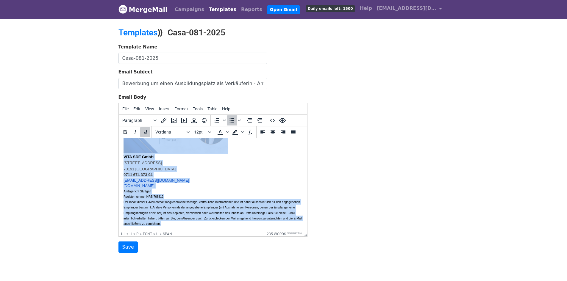
drag, startPoint x: 124, startPoint y: 152, endPoint x: 274, endPoint y: 274, distance: 193.5
click at [274, 231] on html "{{Name}} hiermit übersenden wir Ihnen die Bewerbungsunterlagen von Frau Douae A…" at bounding box center [213, 50] width 188 height 361
copy li "Die VITA Personalvermittlung unterstützt den Bewerber in seinem Bewerbungsproze…"
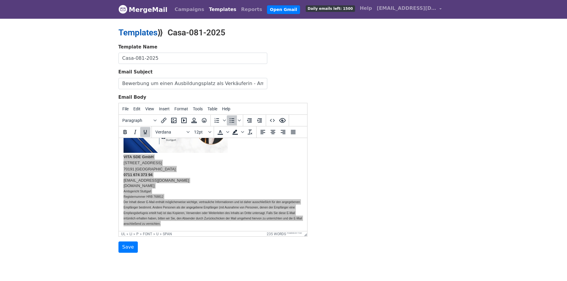
click at [132, 30] on link "Templates" at bounding box center [138, 33] width 39 height 10
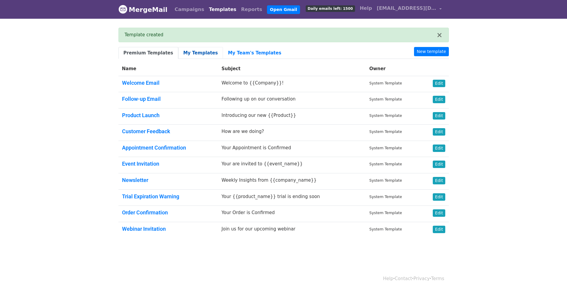
click at [186, 54] on link "My Templates" at bounding box center [200, 53] width 45 height 12
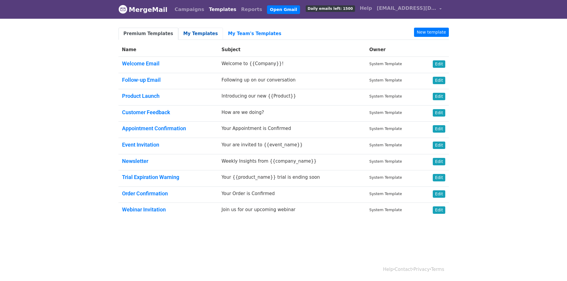
click at [203, 30] on link "My Templates" at bounding box center [200, 34] width 45 height 12
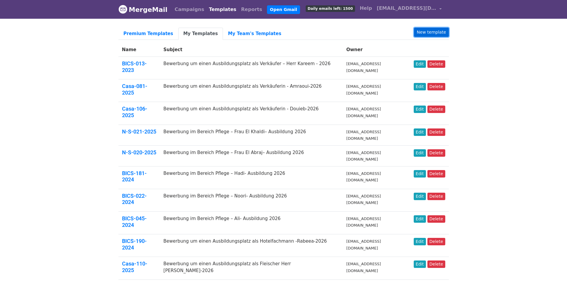
click at [432, 32] on link "New template" at bounding box center [431, 32] width 35 height 9
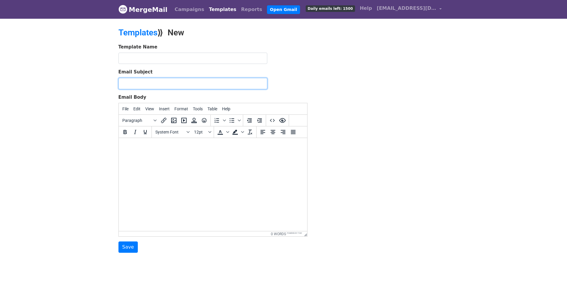
click at [207, 84] on input "Email Subject" at bounding box center [193, 83] width 149 height 11
paste input "Bewerbung um einen Ausbildungsplatz als Verkäufer – Herr Kareem - 2026"
type input "Bewerbung um einen Ausbildungsplatz als Verkäufer – Herr Kareem - 2026"
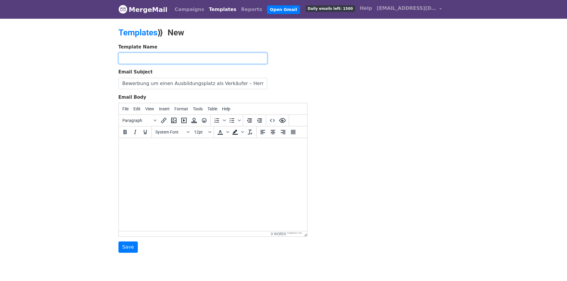
click at [222, 56] on input "text" at bounding box center [193, 58] width 149 height 11
paste input "BICS-058-2023"
type input "BICS-058-2023"
click at [170, 154] on html at bounding box center [213, 146] width 188 height 16
paste body
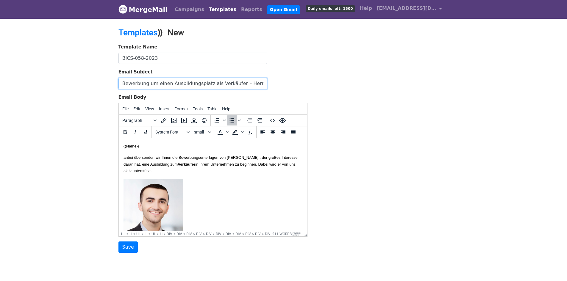
click at [248, 84] on input "Bewerbung um einen Ausbildungsplatz als Verkäufer – Herr Kareem - 2026" at bounding box center [193, 83] width 149 height 11
click at [250, 83] on input "Bewerbung um einen Ausbildungsplatz als Verkäufer – Herr Kareem - 2026" at bounding box center [193, 83] width 149 height 11
drag, startPoint x: 248, startPoint y: 82, endPoint x: 248, endPoint y: 85, distance: 3.3
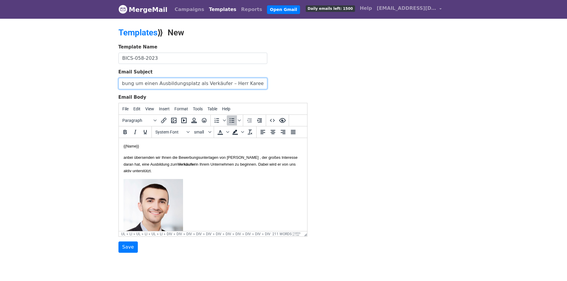
click at [248, 85] on input "Bewerbung um einen Ausbildungsplatz als Verkäufer – Herr Kareem - 2026" at bounding box center [193, 83] width 149 height 11
drag, startPoint x: 239, startPoint y: 80, endPoint x: 214, endPoint y: 82, distance: 25.4
click at [214, 82] on input "Bewerbung um einen Ausbildungsplatz als Verkäufer – Herr Hasan Saad Kadhim - 20…" at bounding box center [193, 83] width 149 height 11
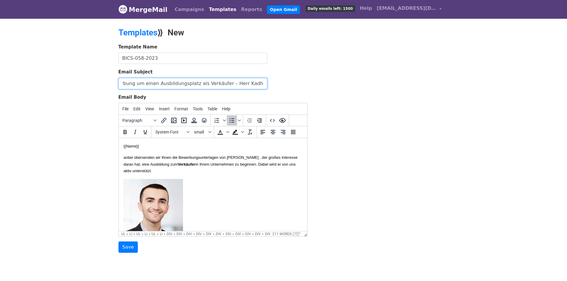
type input "Bewerbung um einen Ausbildungsplatz als Verkäufer – Herr Kadhim - 2026"
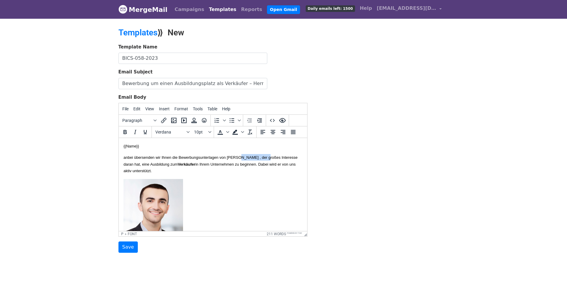
drag, startPoint x: 253, startPoint y: 157, endPoint x: 291, endPoint y: 156, distance: 37.5
click at [291, 156] on font "anbei übersenden wir Ihnen die Bewerbungsunterlagen von Herrn Mohammed Kareem ,…" at bounding box center [210, 164] width 174 height 18
click at [285, 159] on font "anbei übersenden wir Ihnen die Bewerbungsunterlagen von Herrn Hasan Saad Kadhim…" at bounding box center [209, 164] width 173 height 18
click at [286, 159] on font "anbei übersenden wir Ihnen die Bewerbungsunterlagen von Herrn Hasan Saad Kadhim…" at bounding box center [209, 164] width 173 height 18
copy font "Kadhim"
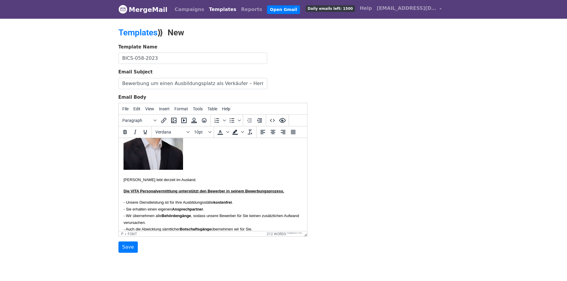
scroll to position [89, 0]
click at [142, 178] on font "Herr Kareem lebt derzeit im Ausland." at bounding box center [159, 179] width 73 height 4
click at [210, 185] on body "{{Name}} anbei übersenden wir Ihnen die Bewerbungsunterlagen von Herrn Hasan Sa…" at bounding box center [212, 223] width 179 height 339
drag, startPoint x: 199, startPoint y: 178, endPoint x: 122, endPoint y: 176, distance: 77.1
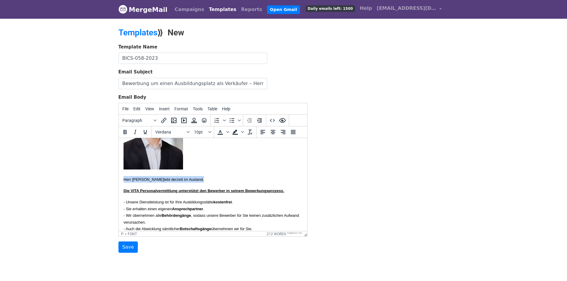
click at [122, 176] on html "{{Name}} anbei übersenden wir Ihnen die Bewerbungsunterlagen von Herrn Hasan Sa…" at bounding box center [213, 223] width 188 height 349
click at [197, 178] on span "im Jahr 2019 abgeschlossen." at bounding box center [193, 179] width 50 height 4
click at [283, 181] on p "Er hat sein Abitur sowie B1 im Jahr 2020abgeschlossen." at bounding box center [212, 179] width 179 height 7
click at [206, 180] on span "im Jahr 2020abgeschlossen." at bounding box center [192, 179] width 49 height 4
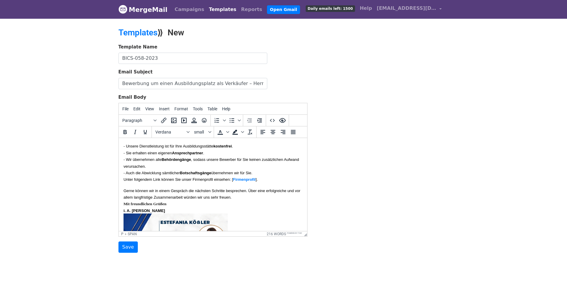
scroll to position [175, 0]
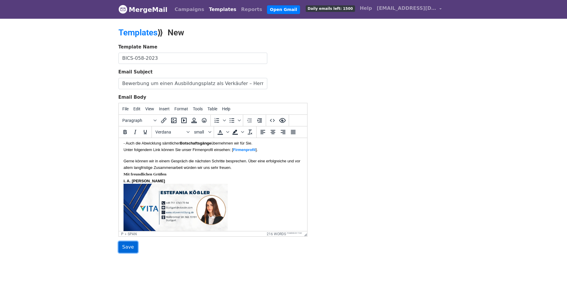
click at [128, 245] on input "Save" at bounding box center [128, 247] width 19 height 11
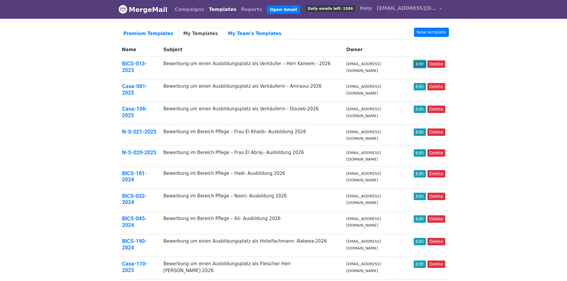
click at [420, 62] on link "Edit" at bounding box center [420, 63] width 12 height 7
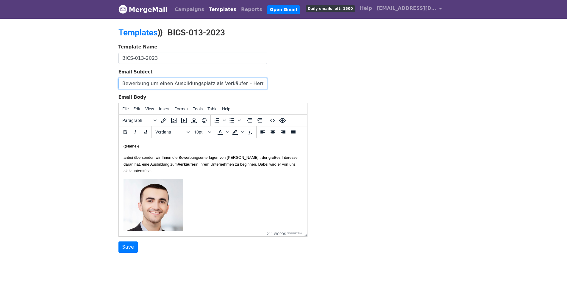
click at [232, 82] on input "Bewerbung um einen Ausbildungsplatz als Verkäufer – Herr Kareem - 2026" at bounding box center [193, 83] width 149 height 11
click at [182, 198] on img at bounding box center [153, 219] width 60 height 80
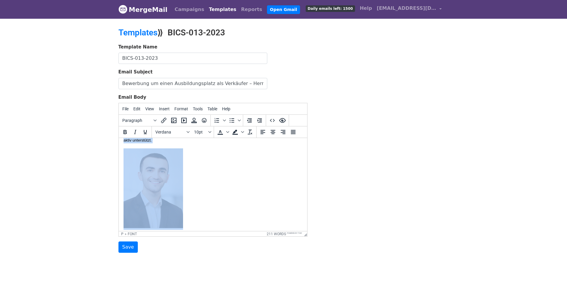
scroll to position [60, 0]
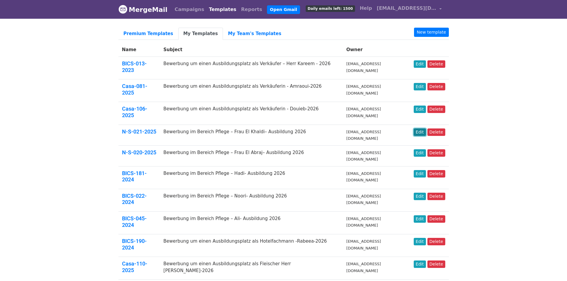
click at [423, 129] on link "Edit" at bounding box center [420, 132] width 12 height 7
click at [421, 193] on link "Edit" at bounding box center [420, 196] width 12 height 7
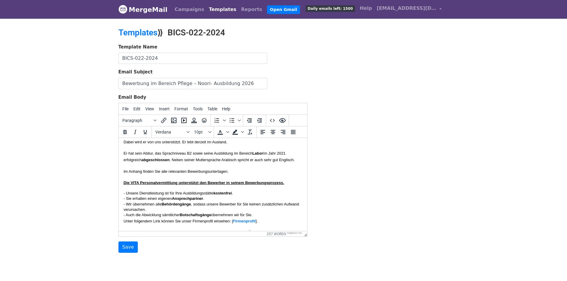
scroll to position [30, 0]
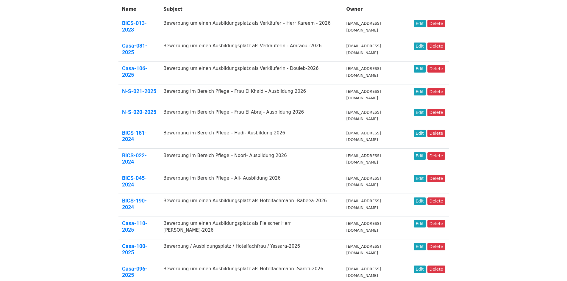
scroll to position [60, 0]
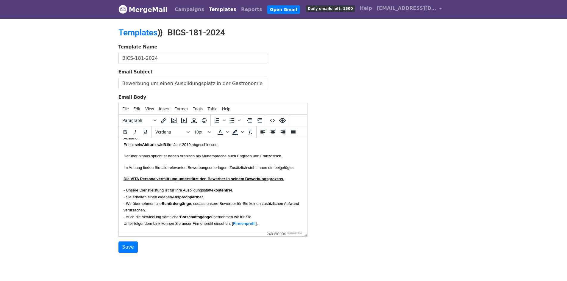
scroll to position [30, 0]
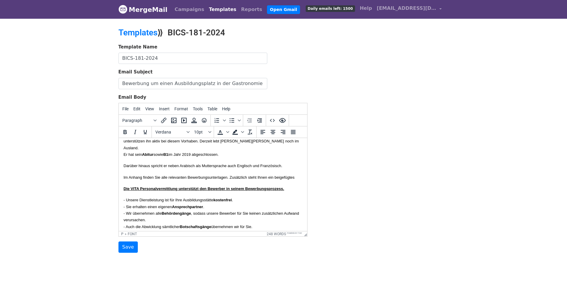
drag, startPoint x: 233, startPoint y: 153, endPoint x: 135, endPoint y: 151, distance: 98.3
click at [119, 152] on html "{{Name}} anbei übersenden wir Ihnen die Bewerbungsunterlagen von Herrn ZAlhusei…" at bounding box center [213, 251] width 188 height 287
copy font "Er hat sein Abitur sowie B1 im Jahr 2019 abgeschlossen."
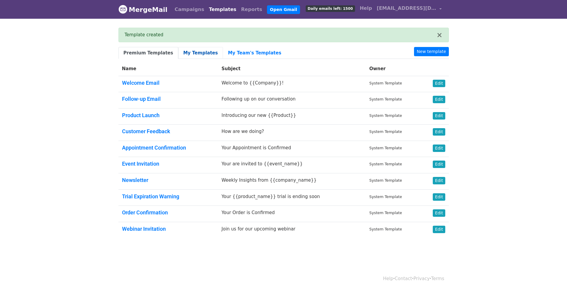
click at [197, 53] on link "My Templates" at bounding box center [200, 53] width 45 height 12
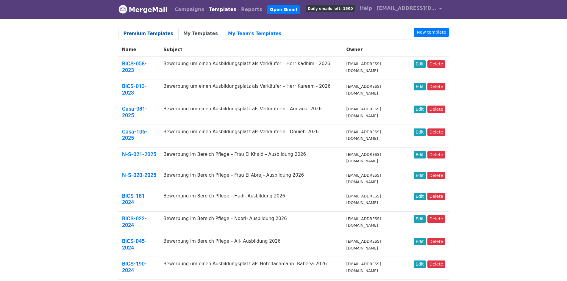
click at [155, 33] on link "Premium Templates" at bounding box center [149, 34] width 60 height 12
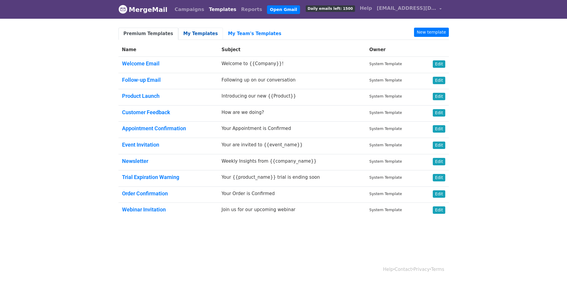
click at [203, 36] on link "My Templates" at bounding box center [200, 34] width 45 height 12
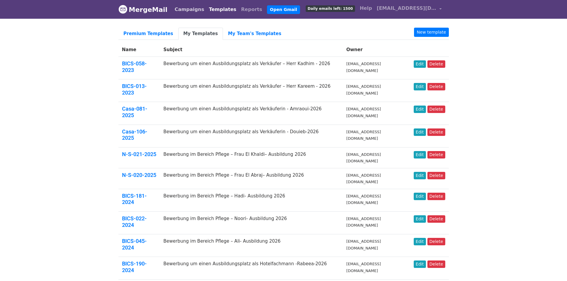
click at [192, 10] on link "Campaigns" at bounding box center [189, 10] width 34 height 12
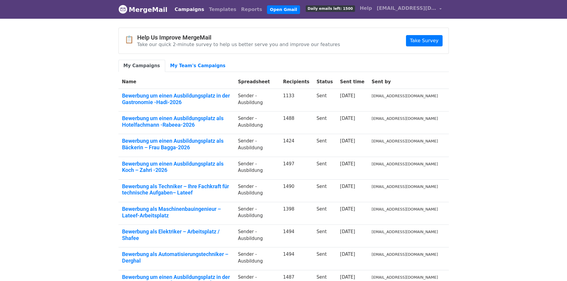
click at [128, 66] on link "My Campaigns" at bounding box center [142, 66] width 47 height 12
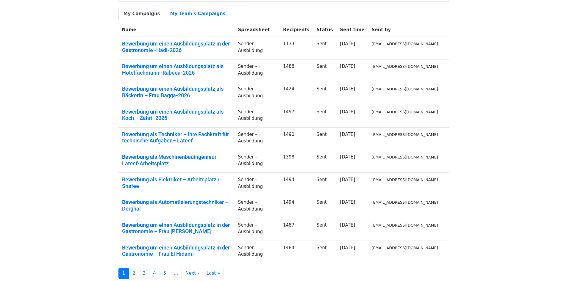
scroll to position [94, 0]
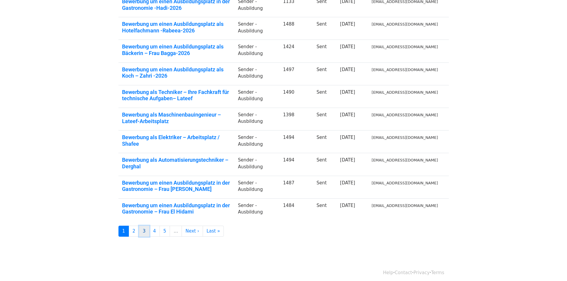
click at [139, 231] on link "3" at bounding box center [144, 231] width 11 height 11
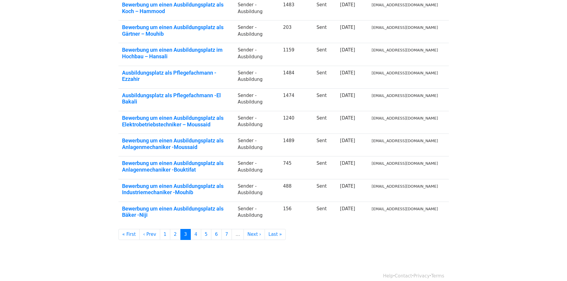
scroll to position [93, 0]
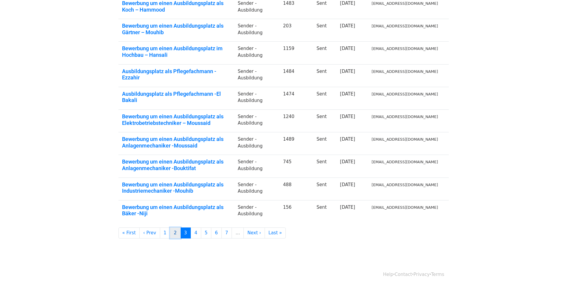
click at [172, 230] on link "2" at bounding box center [175, 233] width 11 height 11
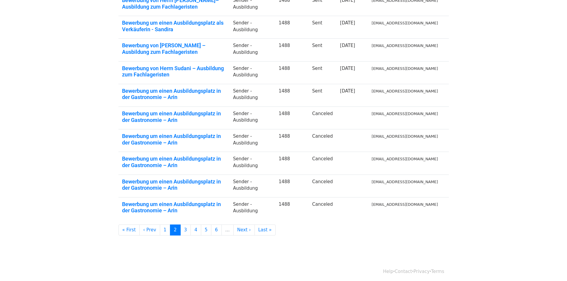
scroll to position [98, 0]
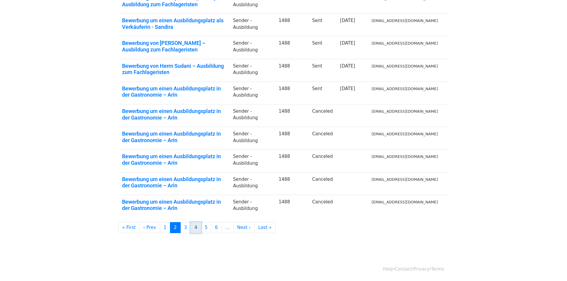
click at [191, 226] on link "4" at bounding box center [196, 227] width 11 height 11
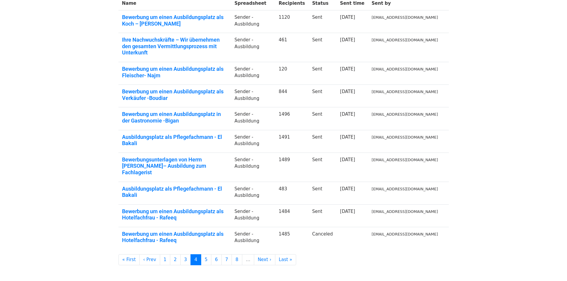
scroll to position [93, 0]
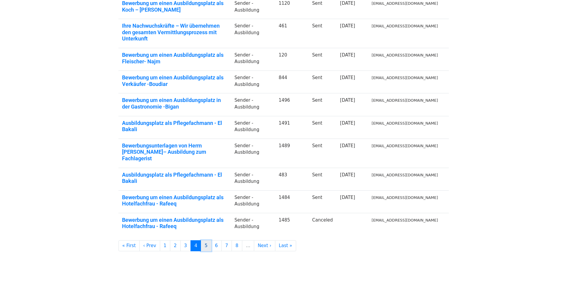
click at [202, 241] on link "5" at bounding box center [206, 246] width 11 height 11
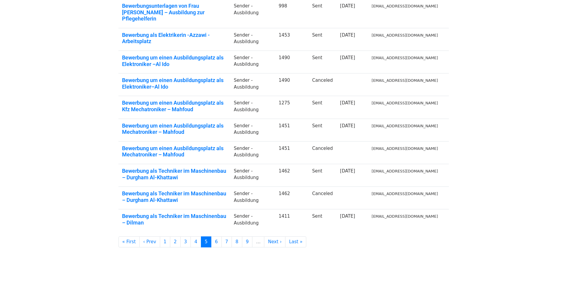
scroll to position [94, 0]
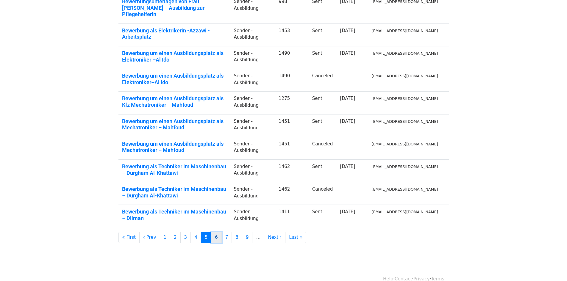
click at [211, 232] on link "6" at bounding box center [216, 237] width 11 height 11
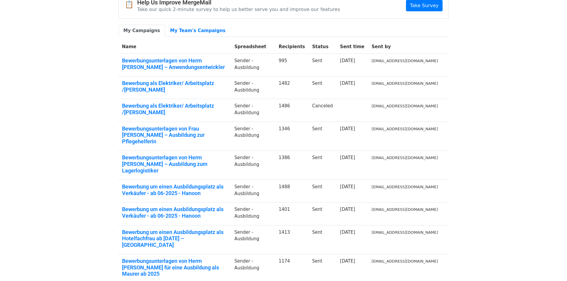
scroll to position [93, 0]
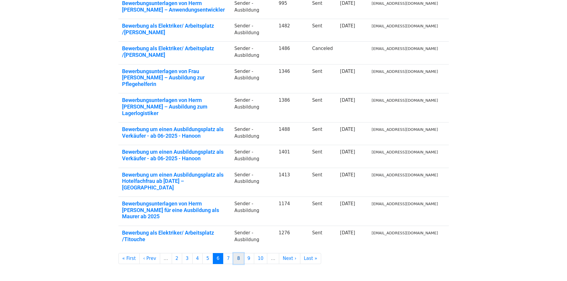
click at [233, 253] on link "8" at bounding box center [238, 258] width 11 height 11
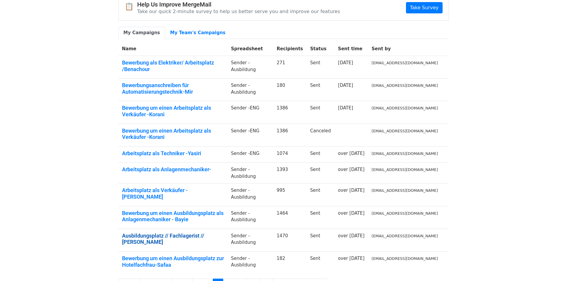
scroll to position [71, 0]
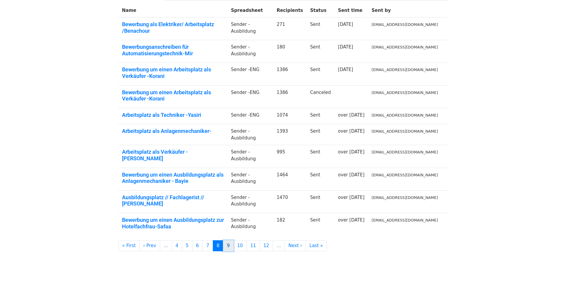
click at [223, 241] on link "9" at bounding box center [228, 246] width 11 height 11
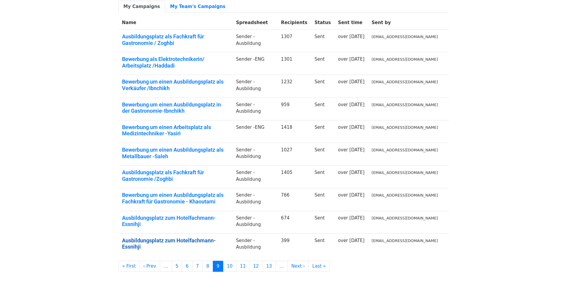
scroll to position [60, 0]
click at [202, 261] on link "8" at bounding box center [207, 266] width 11 height 11
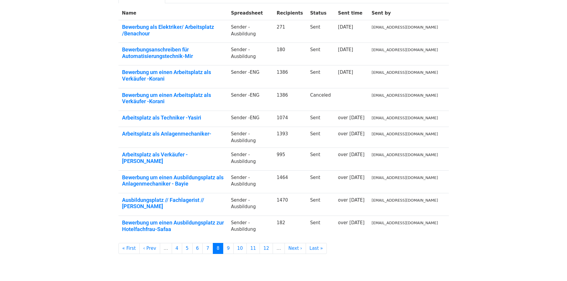
scroll to position [71, 0]
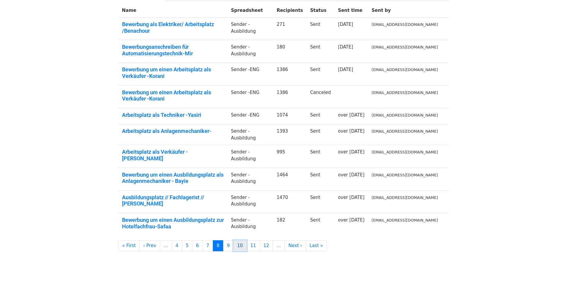
click at [236, 241] on link "10" at bounding box center [239, 246] width 13 height 11
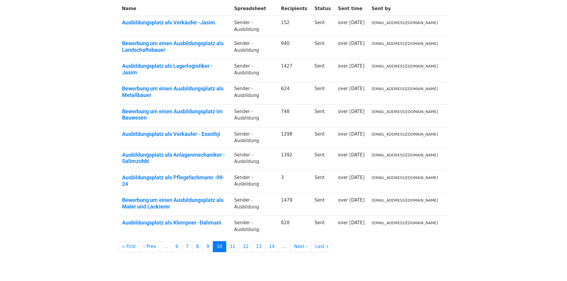
scroll to position [83, 0]
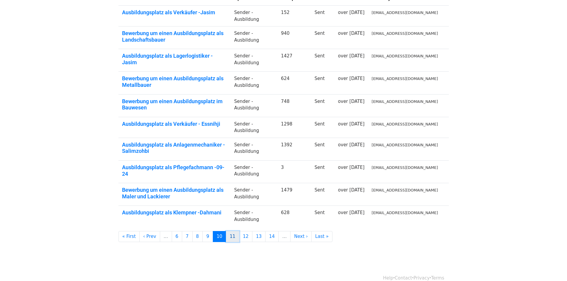
click at [226, 231] on link "11" at bounding box center [232, 236] width 13 height 11
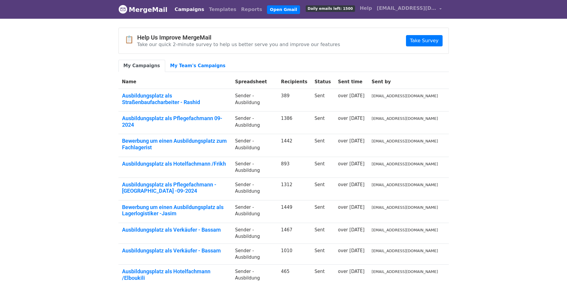
scroll to position [81, 0]
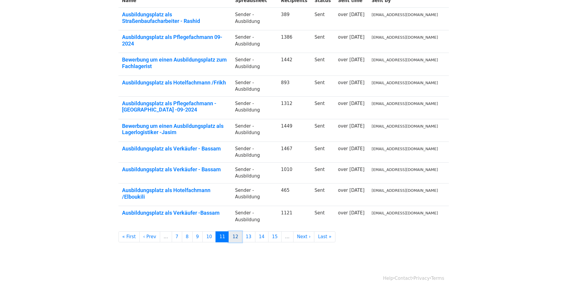
click at [229, 232] on link "12" at bounding box center [235, 237] width 13 height 11
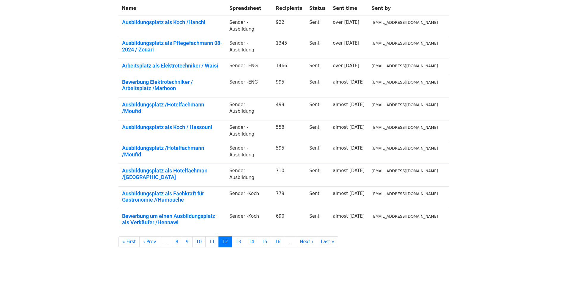
scroll to position [74, 0]
click at [232, 236] on link "13" at bounding box center [238, 241] width 13 height 11
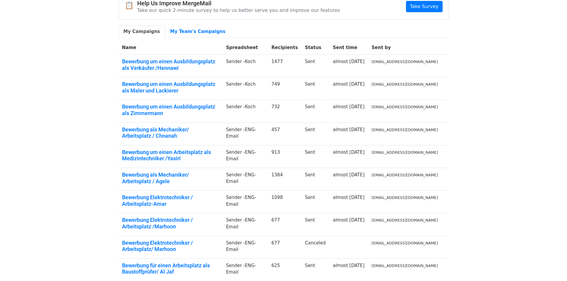
scroll to position [89, 0]
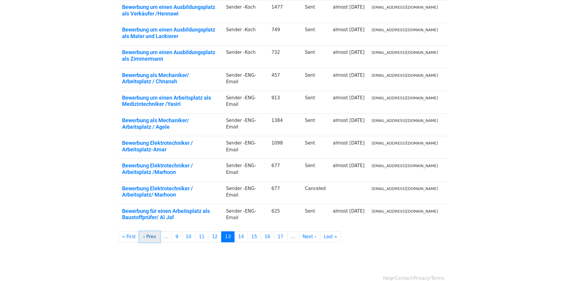
click at [147, 232] on link "‹ Prev" at bounding box center [149, 237] width 21 height 11
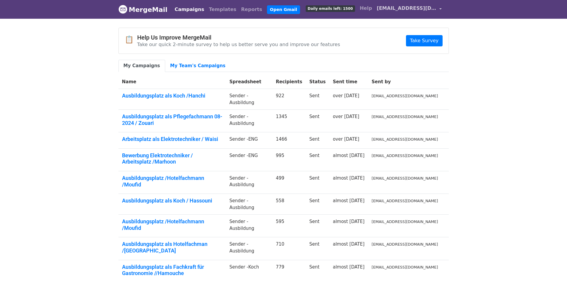
drag, startPoint x: 439, startPoint y: 7, endPoint x: 436, endPoint y: 12, distance: 5.0
click at [439, 7] on link "[EMAIL_ADDRESS][DOMAIN_NAME]" at bounding box center [410, 9] width 70 height 14
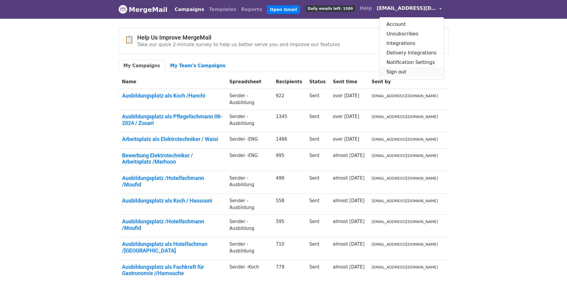
click at [410, 73] on link "Sign out" at bounding box center [412, 72] width 64 height 10
